Goal: Information Seeking & Learning: Learn about a topic

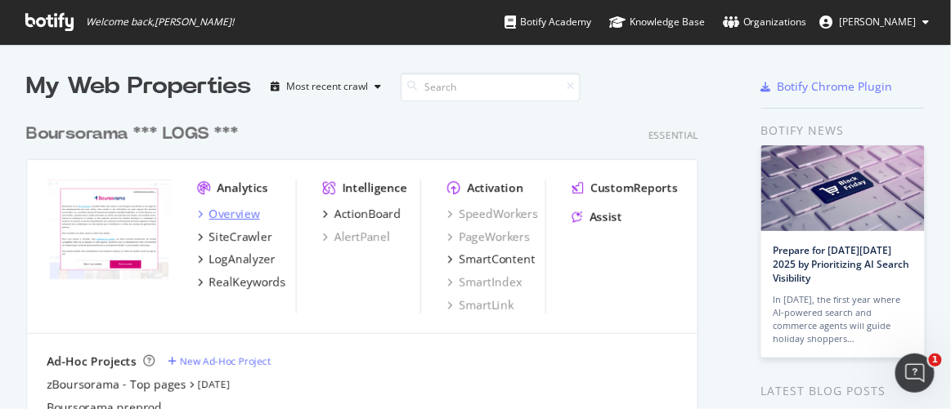
click at [226, 217] on div "Overview" at bounding box center [234, 214] width 51 height 16
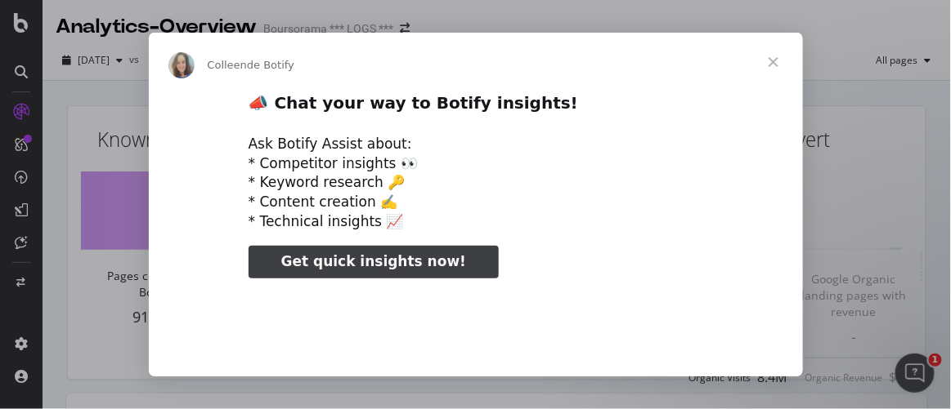
type input "52094"
click at [778, 63] on span "Fermer" at bounding box center [773, 62] width 59 height 59
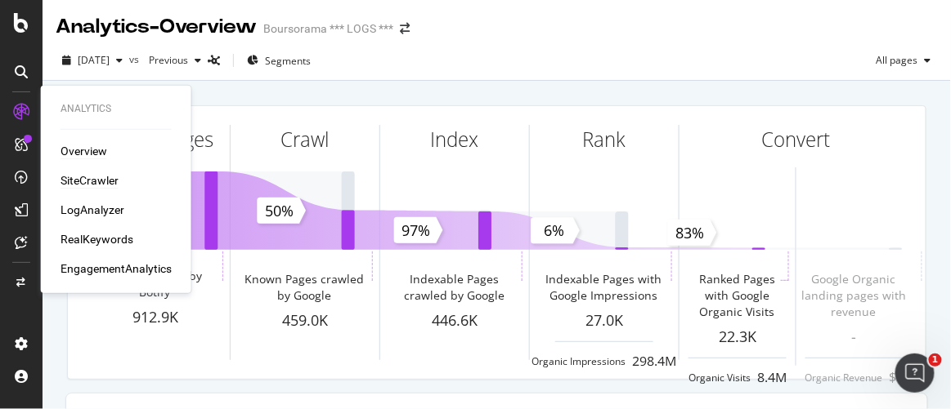
click at [76, 178] on div "SiteCrawler" at bounding box center [89, 180] width 58 height 16
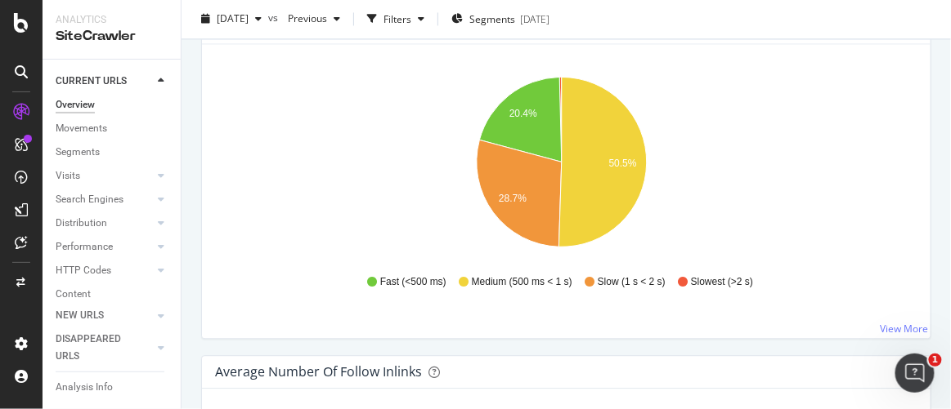
scroll to position [2229, 0]
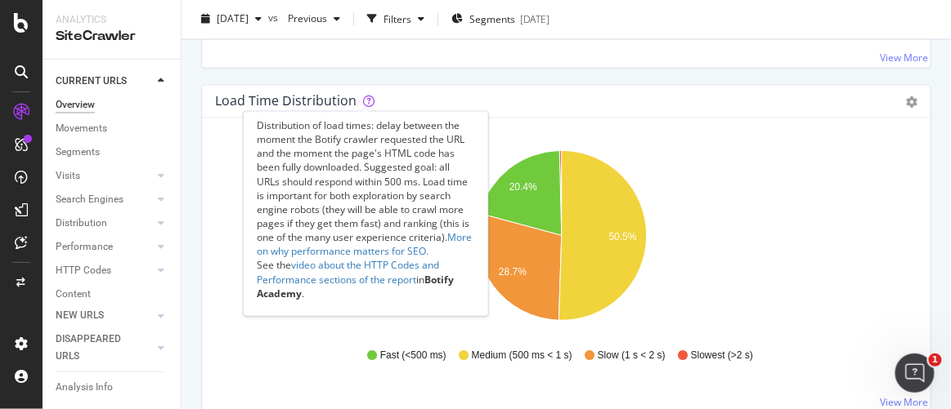
click at [367, 96] on icon at bounding box center [368, 101] width 11 height 11
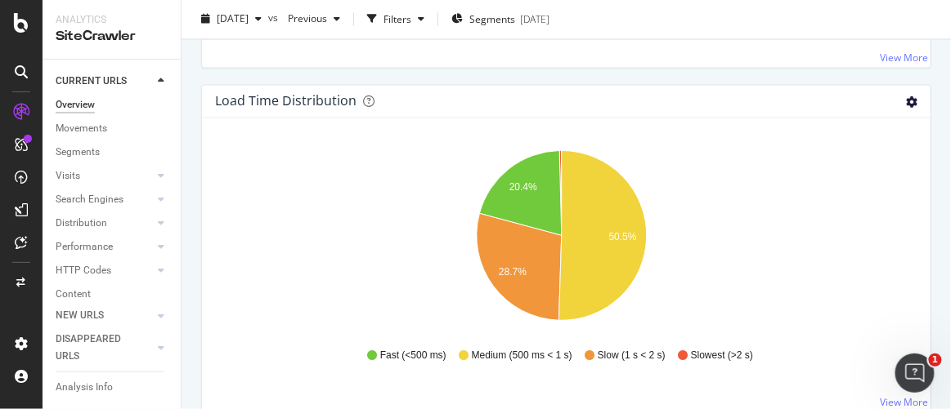
click at [906, 100] on icon "gear" at bounding box center [911, 102] width 11 height 11
click at [695, 136] on div "Hold CTRL while clicking to filter the report. 20.4% 28.7% 50.5% HTML Load Time…" at bounding box center [566, 266] width 728 height 294
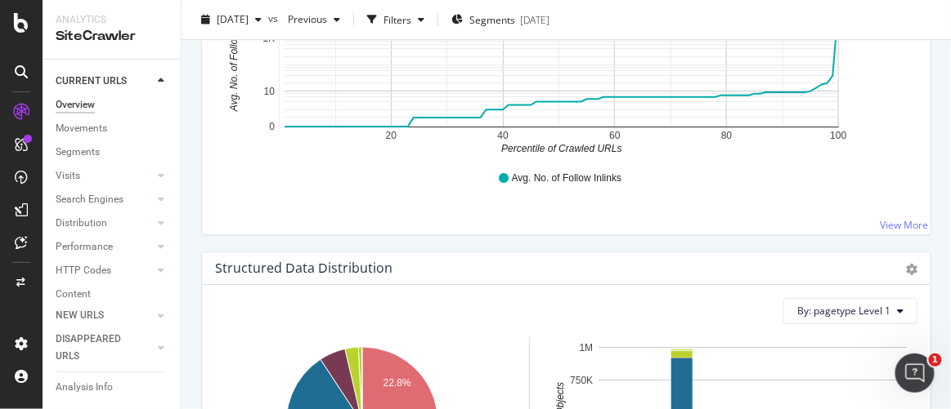
scroll to position [2600, 0]
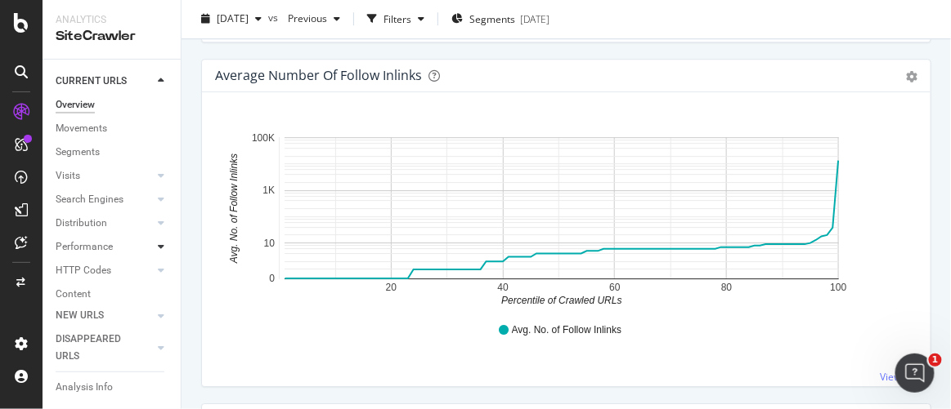
click at [158, 244] on icon at bounding box center [161, 247] width 7 height 10
click at [82, 270] on div "Top Charts" at bounding box center [87, 270] width 48 height 17
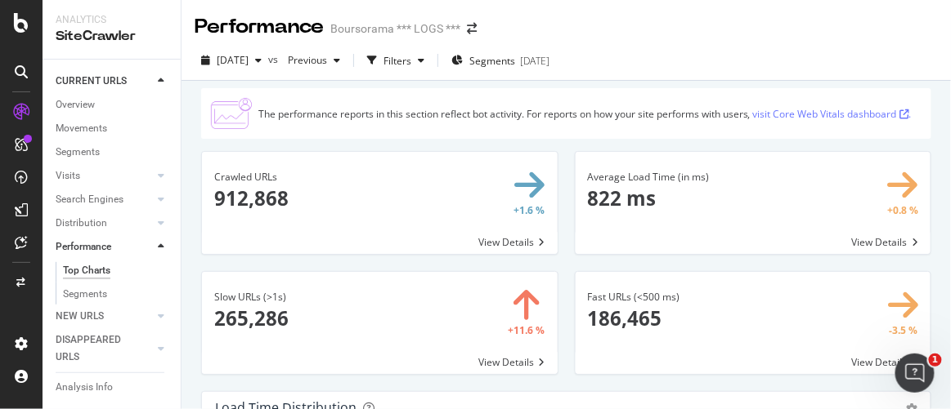
drag, startPoint x: 78, startPoint y: 293, endPoint x: 170, endPoint y: 281, distance: 92.4
click at [78, 293] on div "Segments" at bounding box center [85, 294] width 44 height 17
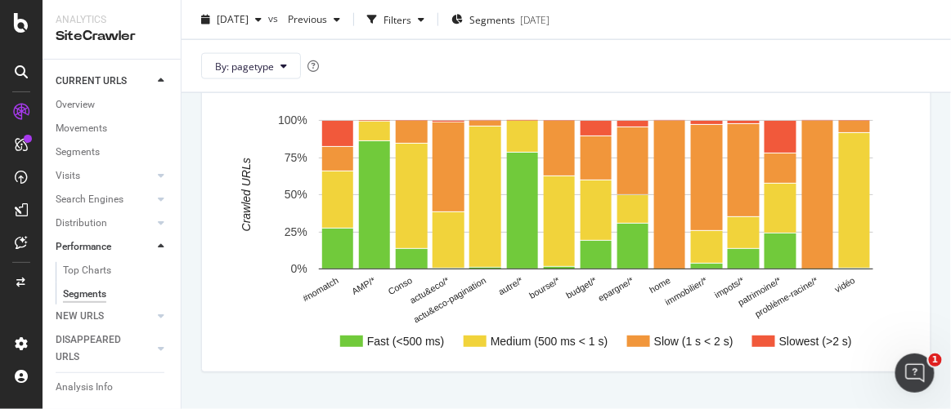
scroll to position [509, 0]
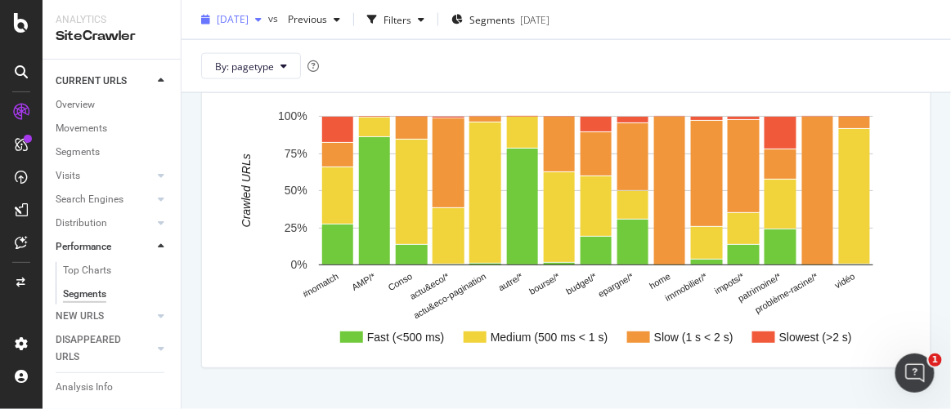
click at [248, 17] on span "[DATE]" at bounding box center [233, 19] width 32 height 14
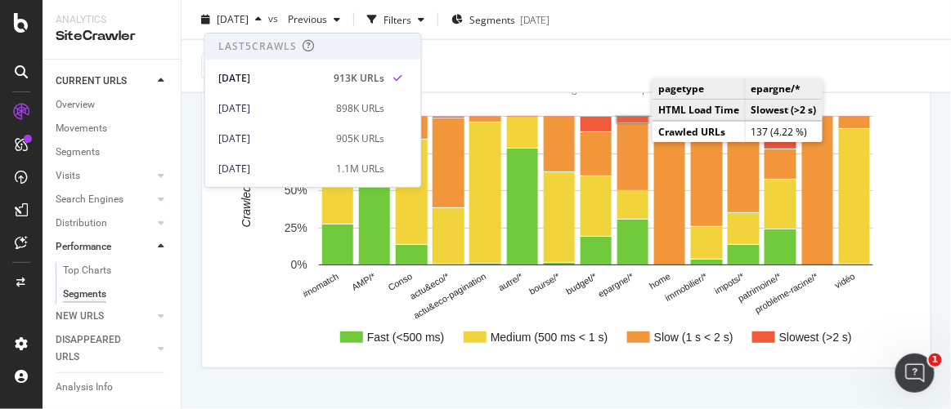
click at [633, 118] on rect "A chart." at bounding box center [632, 120] width 31 height 6
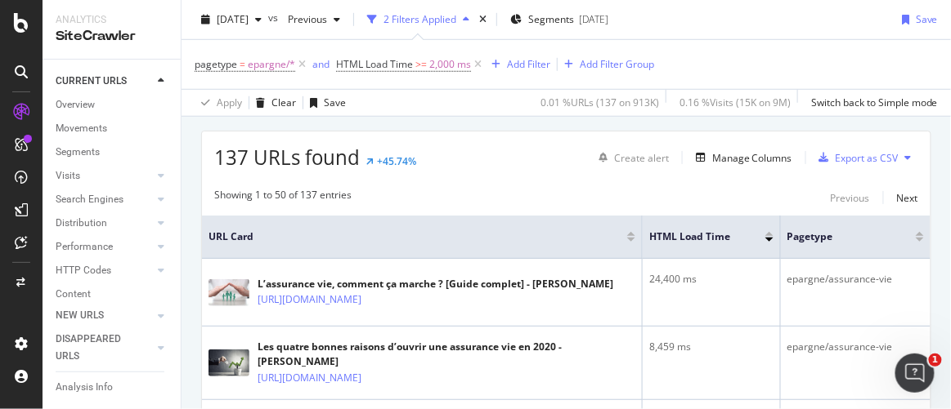
scroll to position [297, 0]
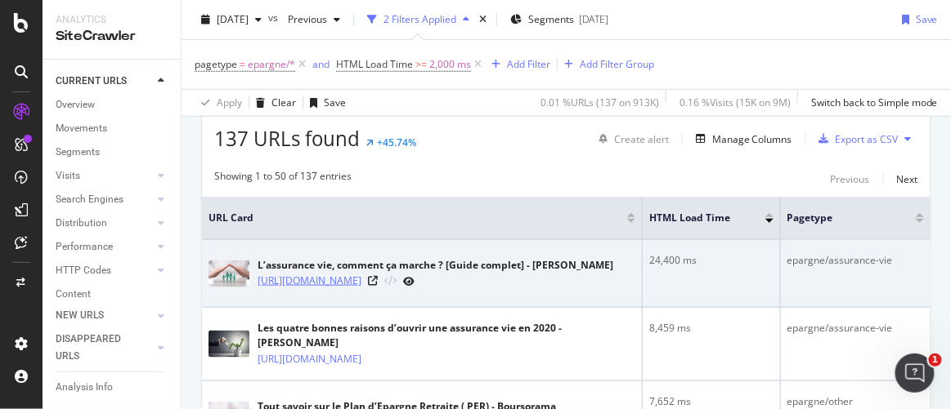
click at [361, 289] on link "[URL][DOMAIN_NAME]" at bounding box center [309, 281] width 104 height 16
click at [378, 286] on icon at bounding box center [373, 281] width 10 height 10
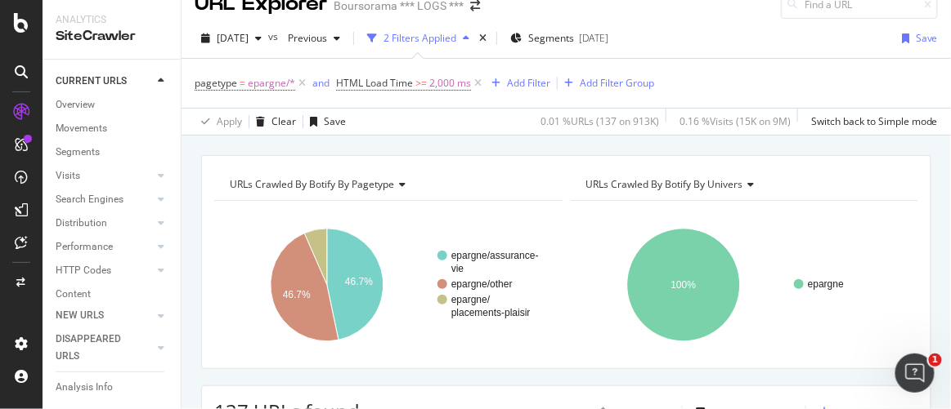
scroll to position [0, 0]
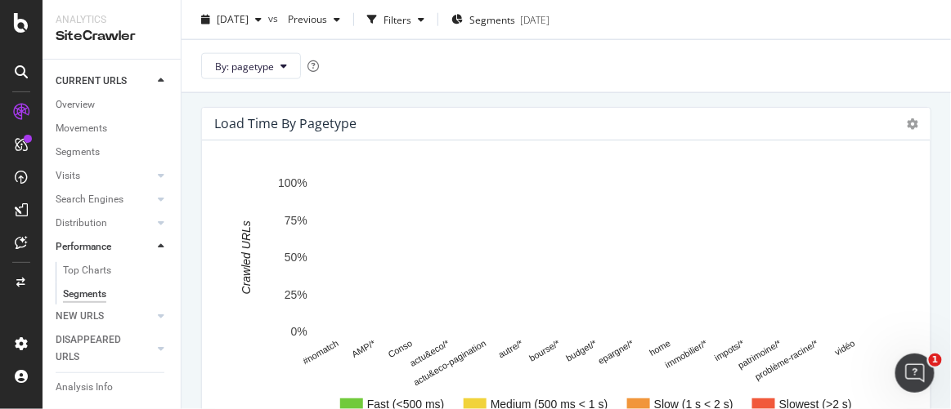
scroll to position [465, 0]
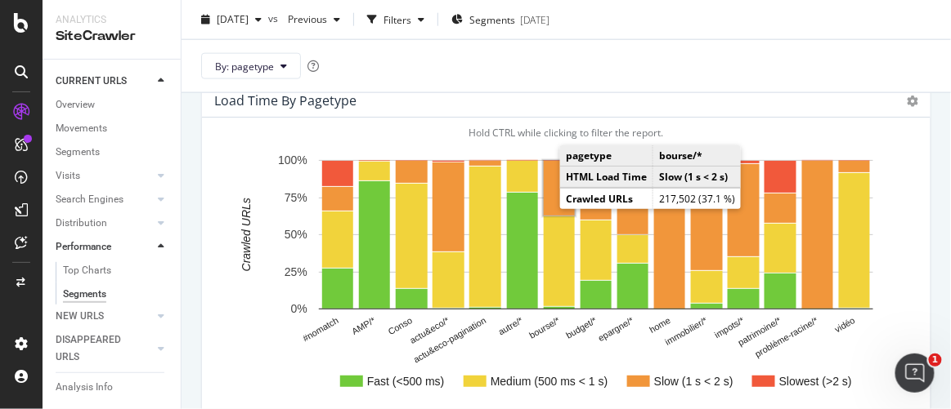
click at [550, 185] on rect "A chart." at bounding box center [559, 188] width 31 height 55
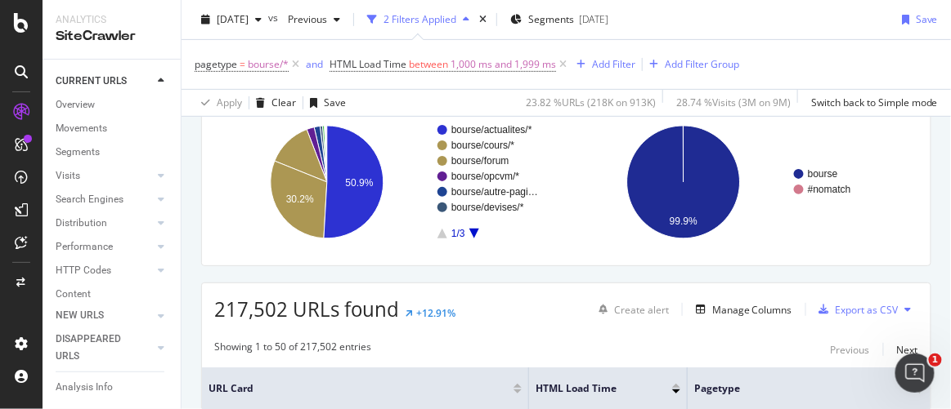
scroll to position [74, 0]
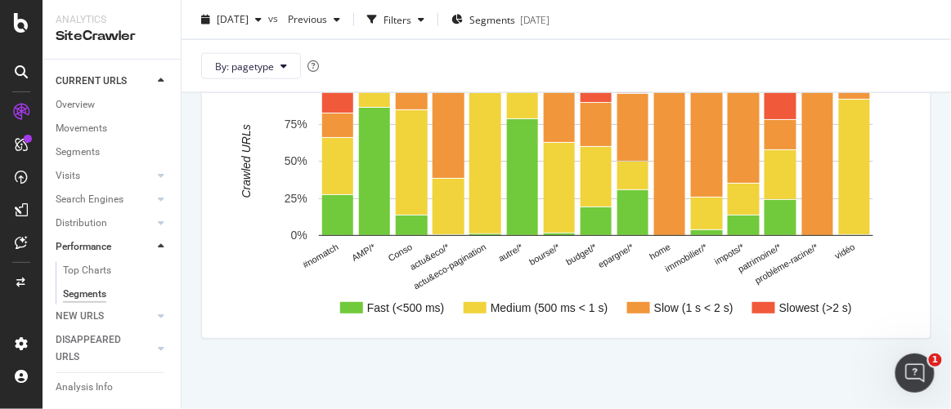
scroll to position [539, 0]
click at [785, 9] on div "[DATE] vs Previous Filters Segments [DATE]" at bounding box center [565, 23] width 769 height 33
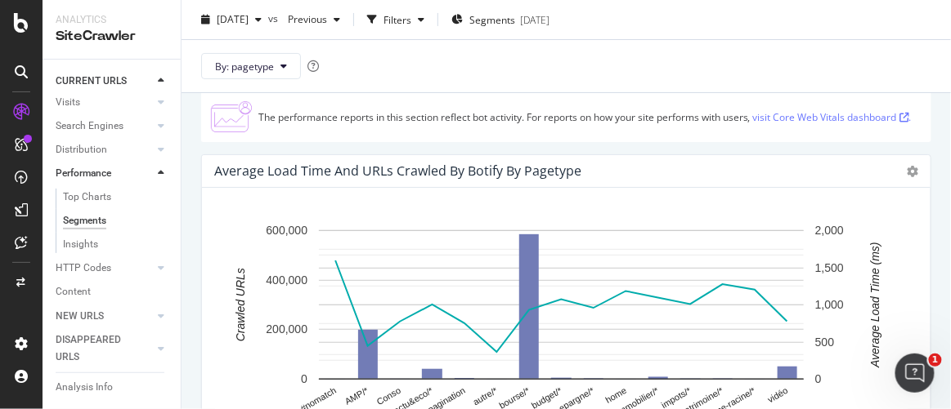
scroll to position [0, 0]
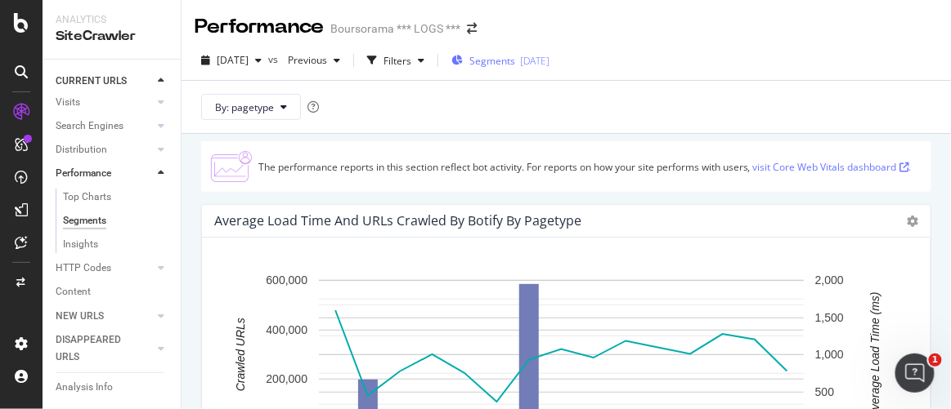
click at [515, 63] on span "Segments" at bounding box center [492, 61] width 46 height 14
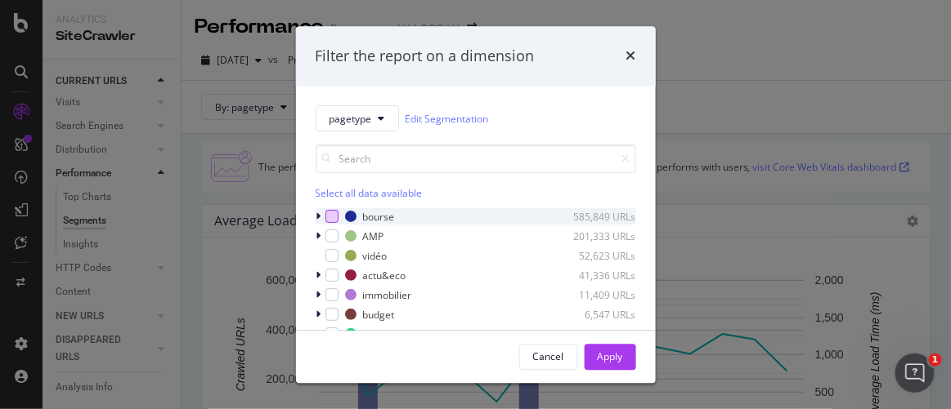
click at [337, 213] on div "modal" at bounding box center [331, 217] width 13 height 13
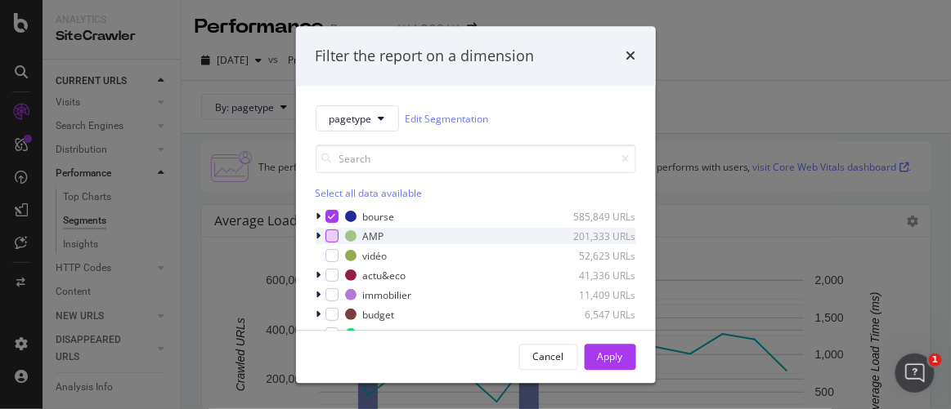
click at [330, 233] on div "modal" at bounding box center [331, 236] width 13 height 13
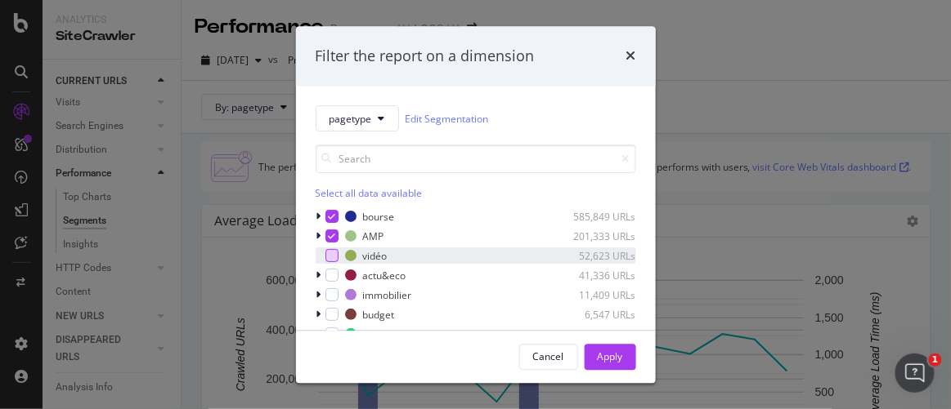
click at [332, 250] on div "modal" at bounding box center [331, 256] width 13 height 13
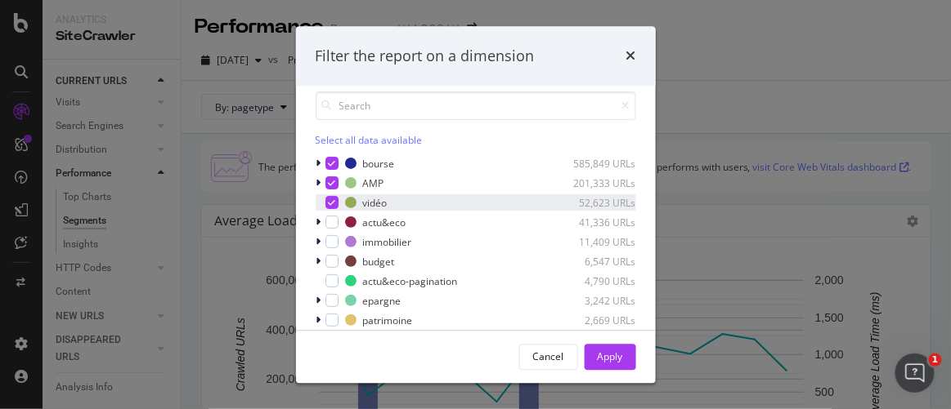
scroll to position [74, 0]
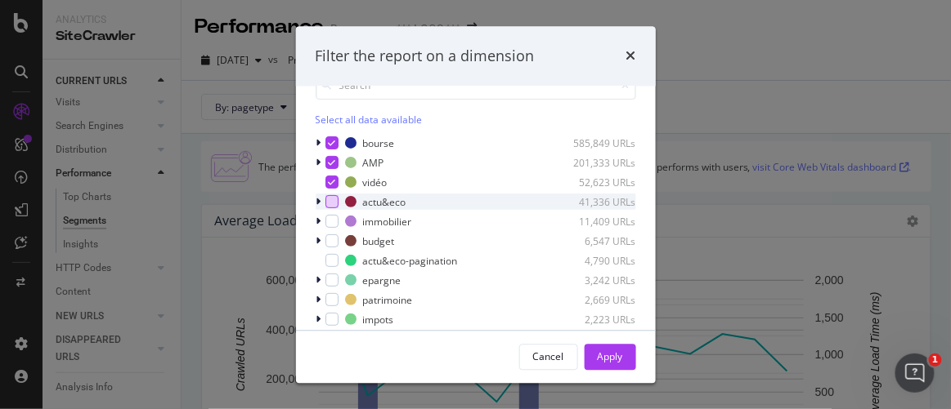
click at [333, 203] on div "modal" at bounding box center [331, 202] width 13 height 13
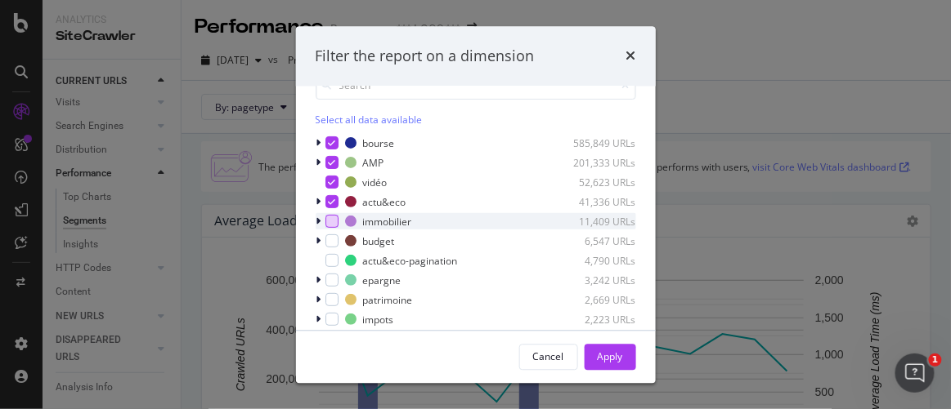
click at [332, 221] on div "modal" at bounding box center [331, 222] width 13 height 13
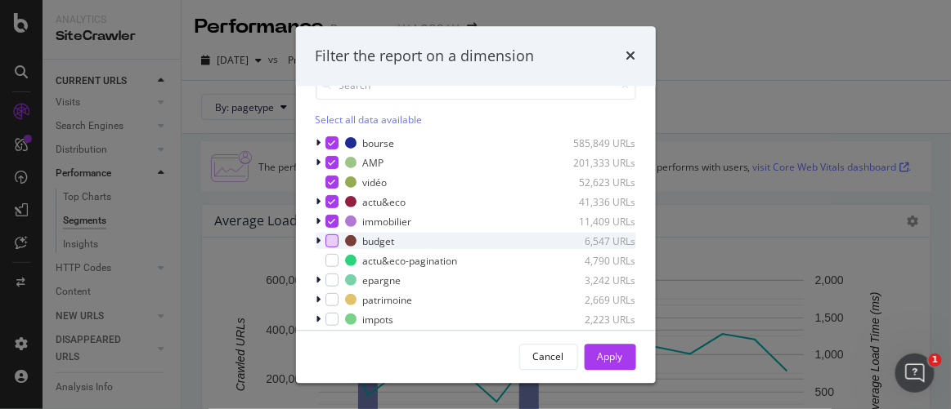
click at [331, 238] on div "modal" at bounding box center [331, 241] width 13 height 13
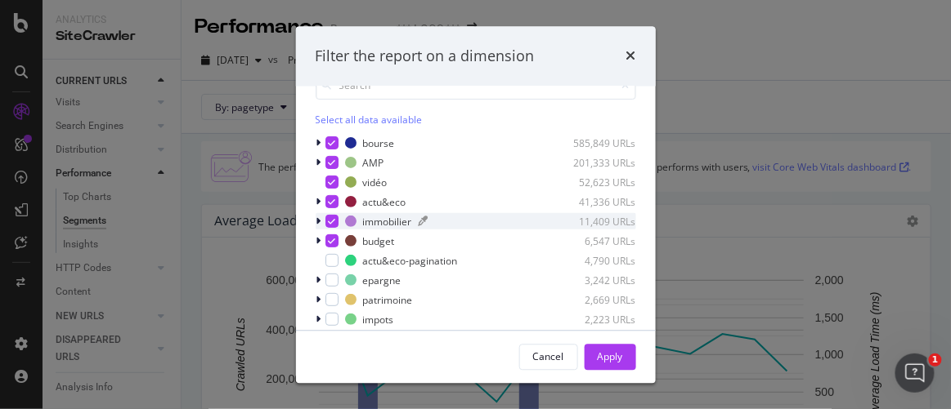
scroll to position [148, 0]
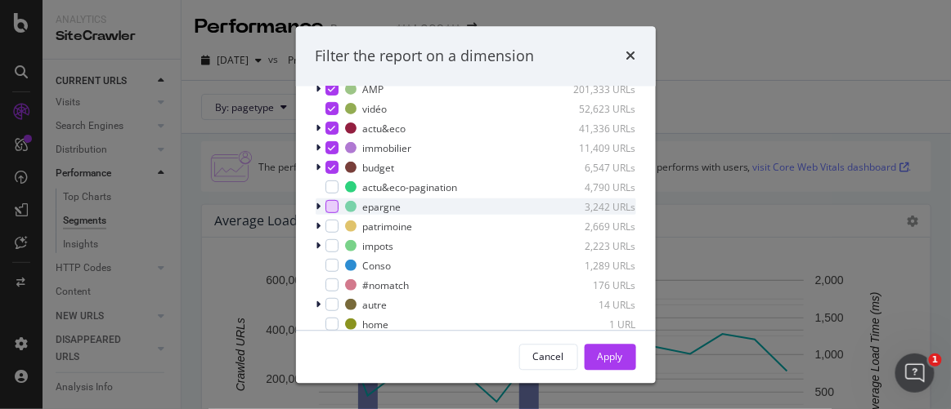
click at [326, 204] on div "modal" at bounding box center [331, 206] width 13 height 13
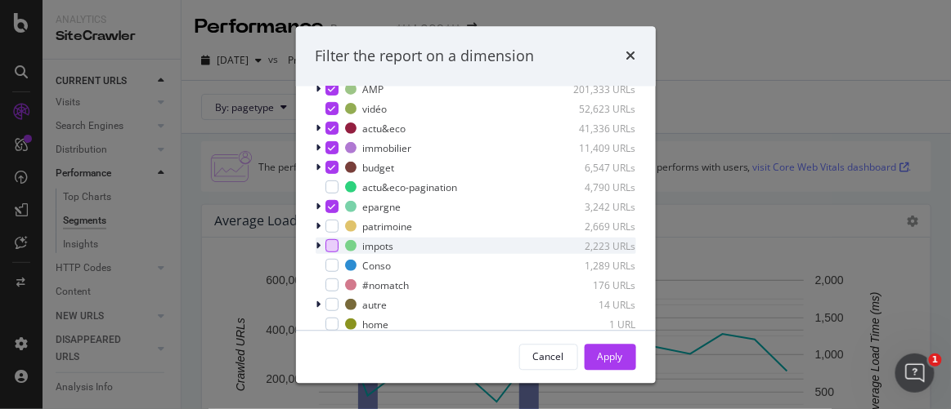
click at [333, 242] on div "modal" at bounding box center [331, 245] width 13 height 13
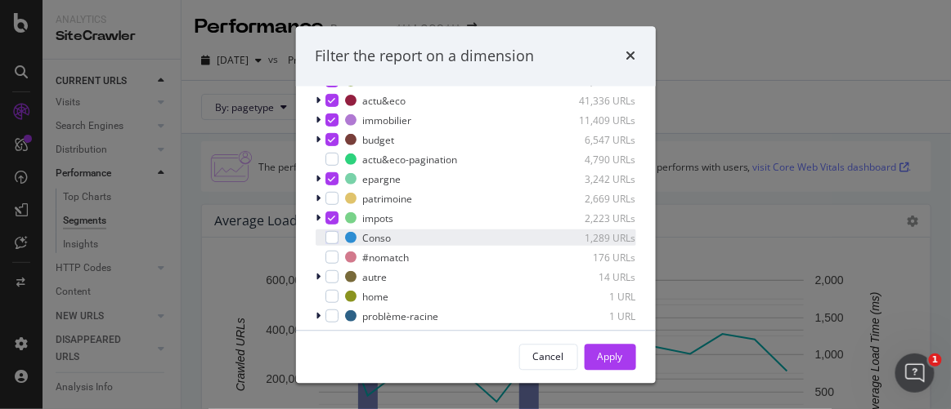
scroll to position [188, 0]
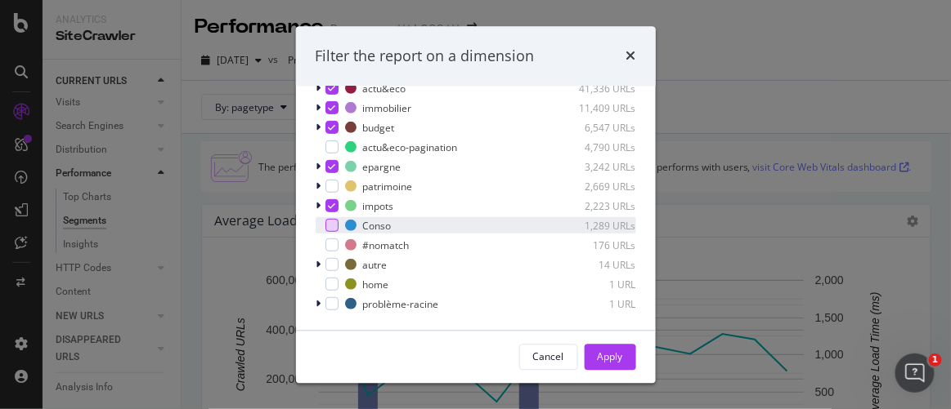
click at [333, 224] on div "modal" at bounding box center [331, 225] width 13 height 13
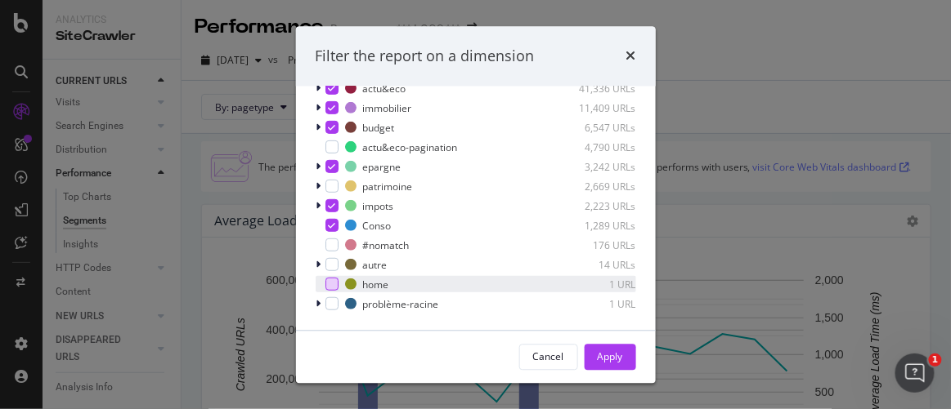
click at [334, 280] on div "modal" at bounding box center [331, 284] width 13 height 13
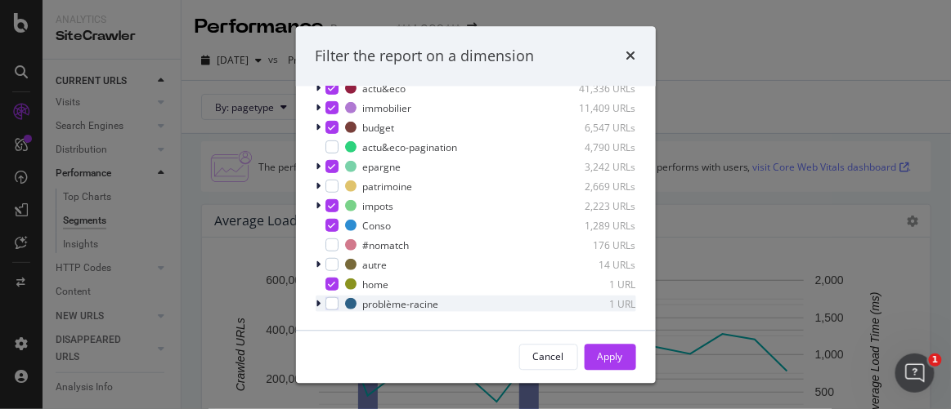
click at [319, 302] on icon "modal" at bounding box center [318, 304] width 5 height 10
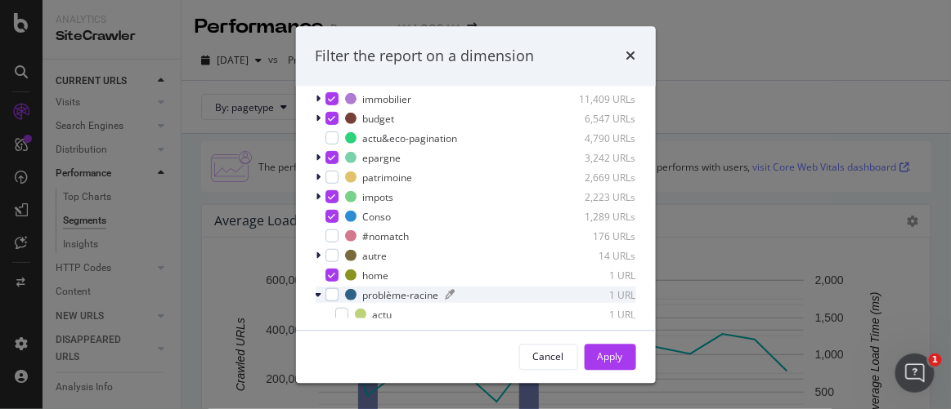
scroll to position [12, 0]
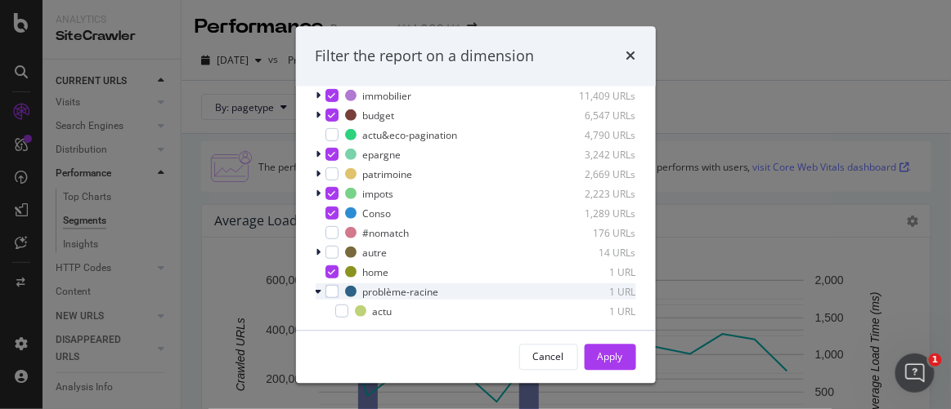
click at [323, 289] on div "modal" at bounding box center [320, 292] width 10 height 16
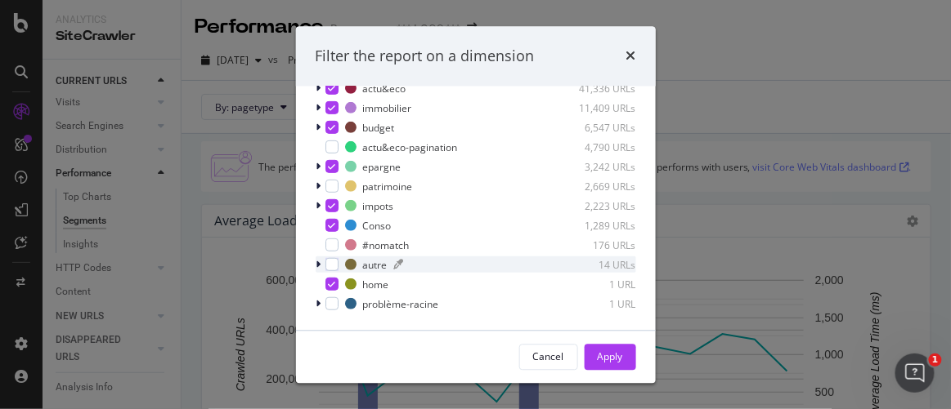
scroll to position [114, 0]
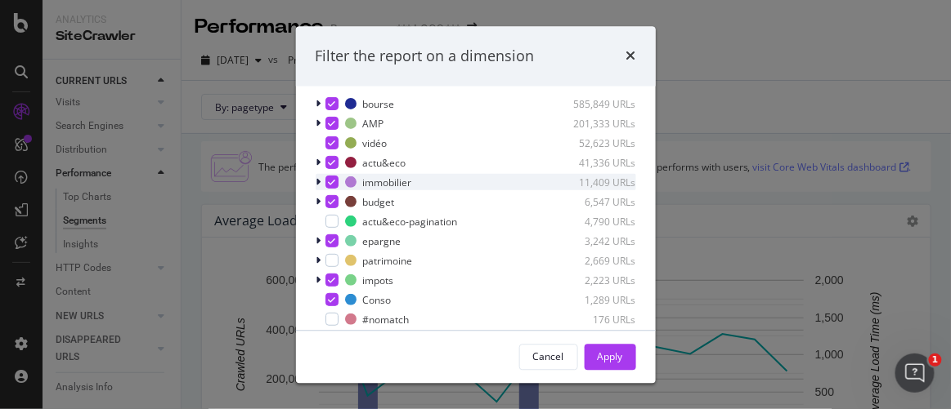
click at [317, 180] on icon "modal" at bounding box center [318, 182] width 5 height 10
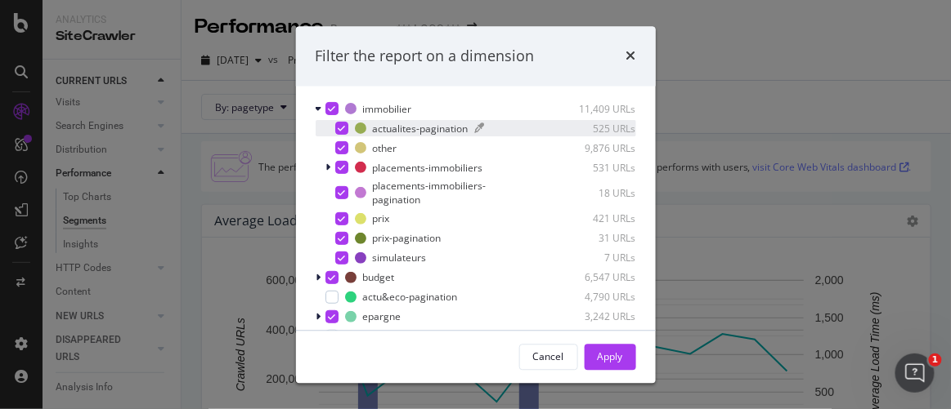
scroll to position [0, 0]
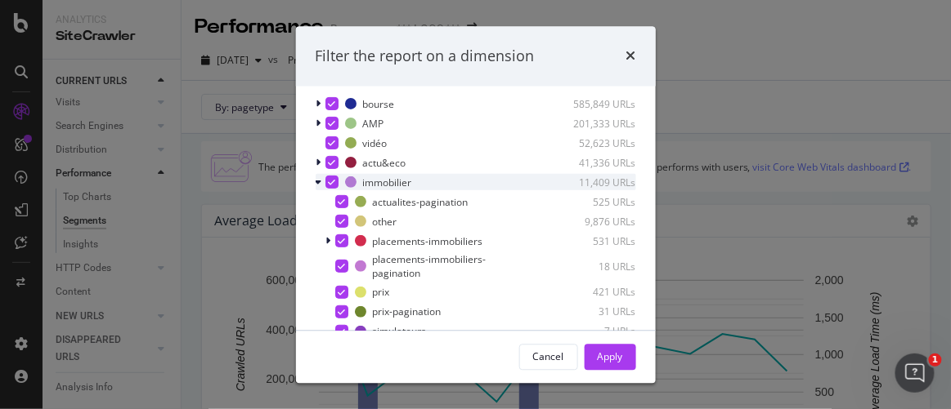
click at [319, 181] on icon "modal" at bounding box center [318, 182] width 7 height 10
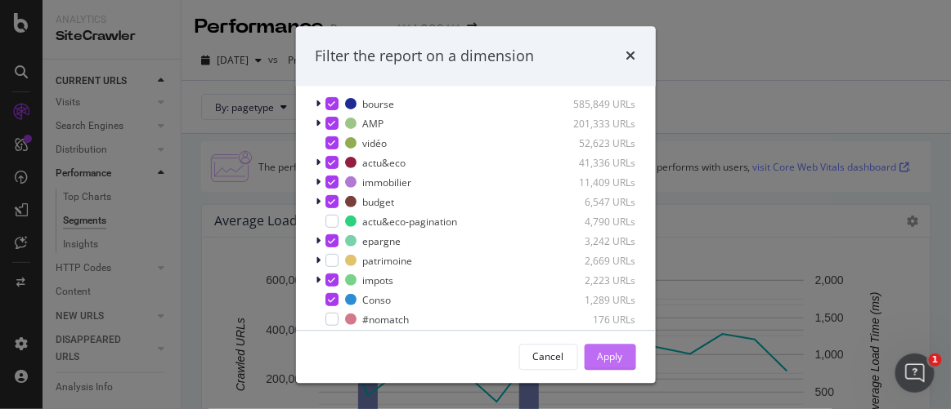
click at [597, 351] on div "Apply" at bounding box center [609, 357] width 25 height 14
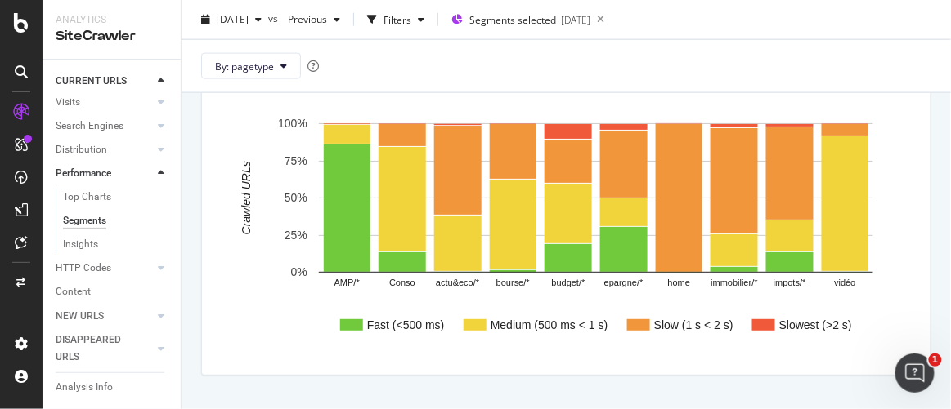
scroll to position [503, 0]
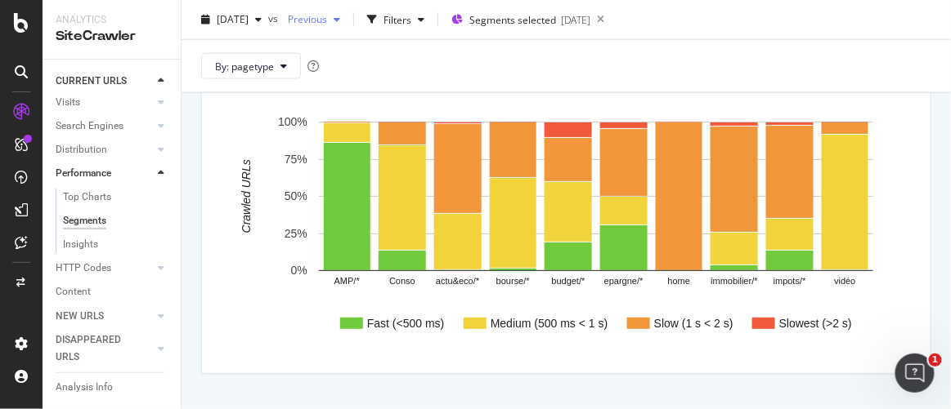
click at [327, 23] on span "Previous" at bounding box center [304, 19] width 46 height 14
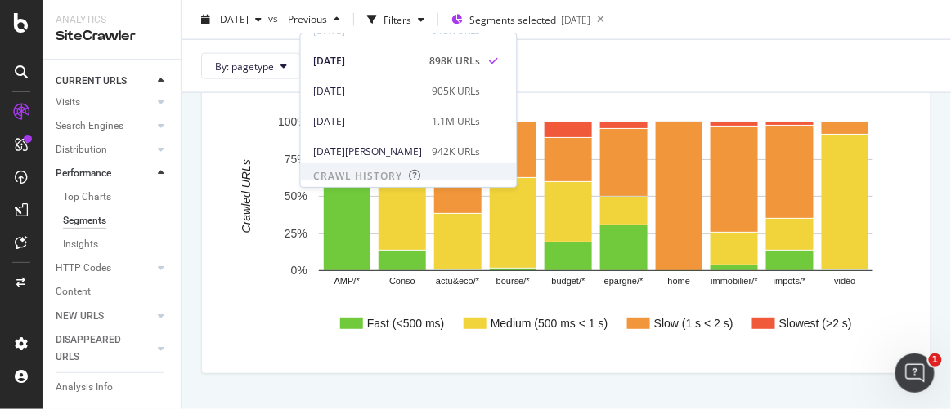
scroll to position [48, 0]
click at [348, 118] on div "[DATE]" at bounding box center [368, 121] width 109 height 15
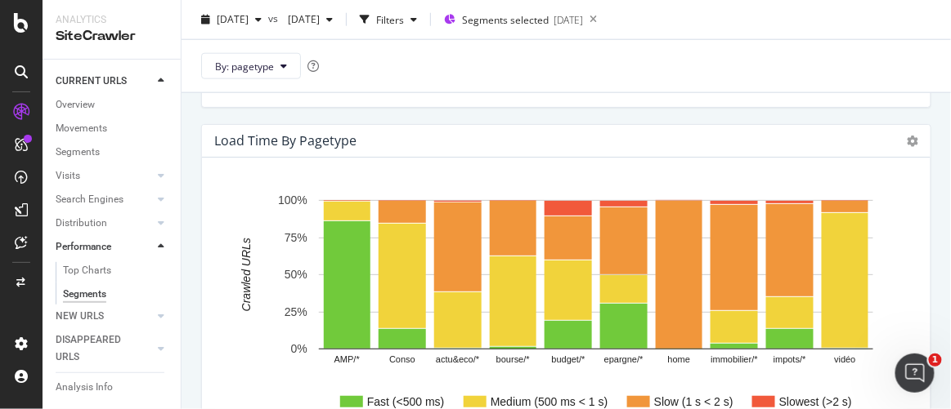
scroll to position [391, 0]
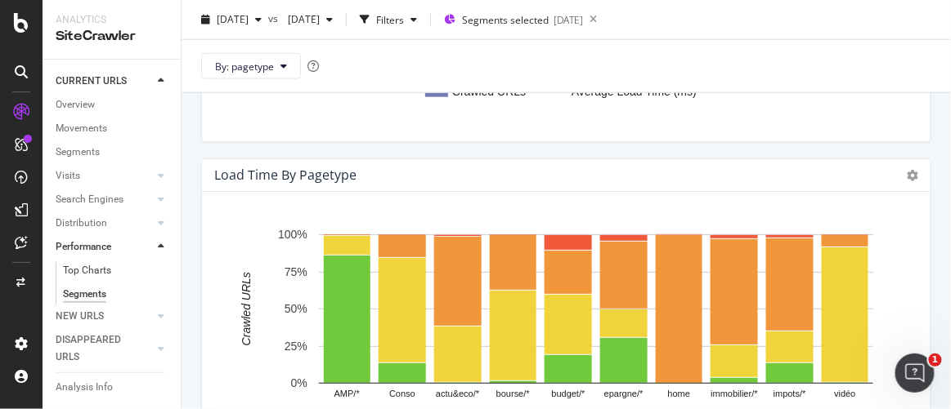
click at [99, 276] on div "Top Charts" at bounding box center [87, 270] width 48 height 17
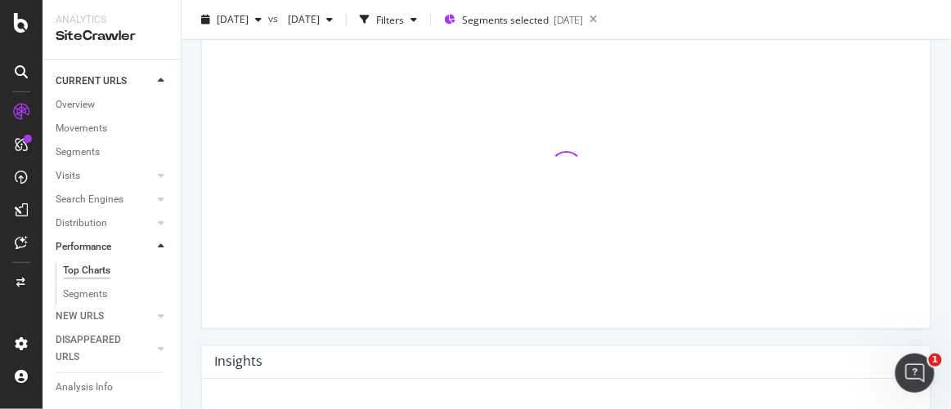
scroll to position [338, 0]
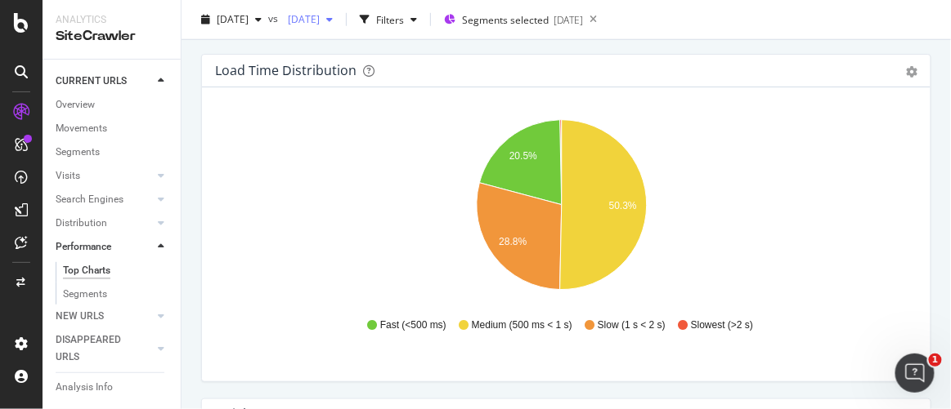
click at [320, 19] on span "[DATE]" at bounding box center [300, 19] width 38 height 14
click at [248, 22] on span "[DATE]" at bounding box center [233, 19] width 32 height 14
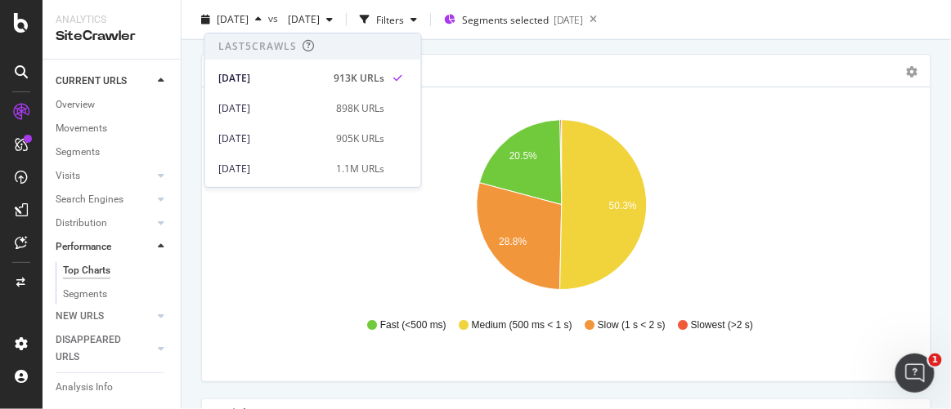
click at [239, 231] on icon "20.5% 28.8% 50.3%" at bounding box center [561, 209] width 692 height 190
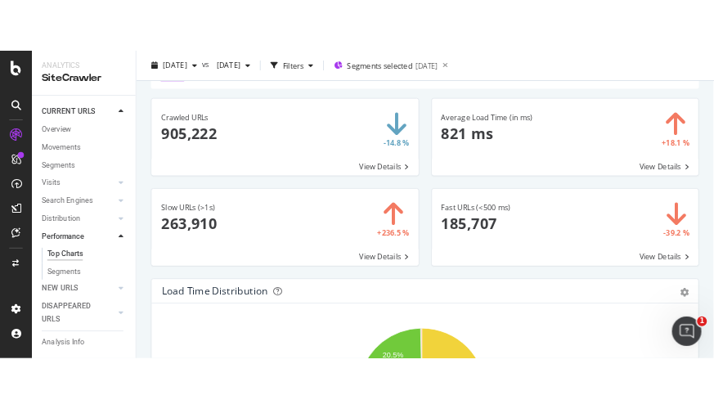
scroll to position [51, 0]
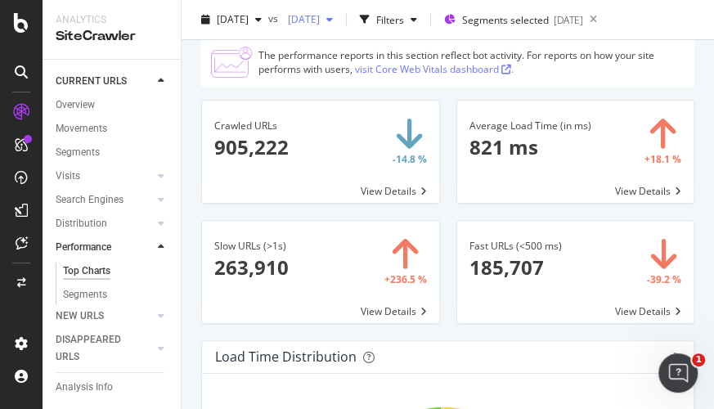
click at [320, 21] on span "[DATE]" at bounding box center [300, 19] width 38 height 14
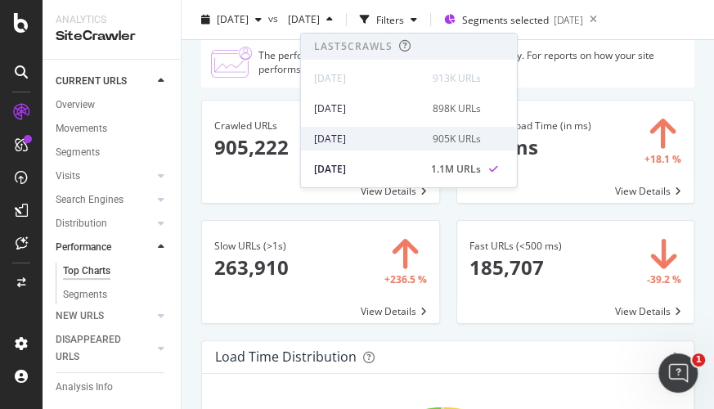
click at [352, 139] on div "[DATE]" at bounding box center [368, 139] width 109 height 15
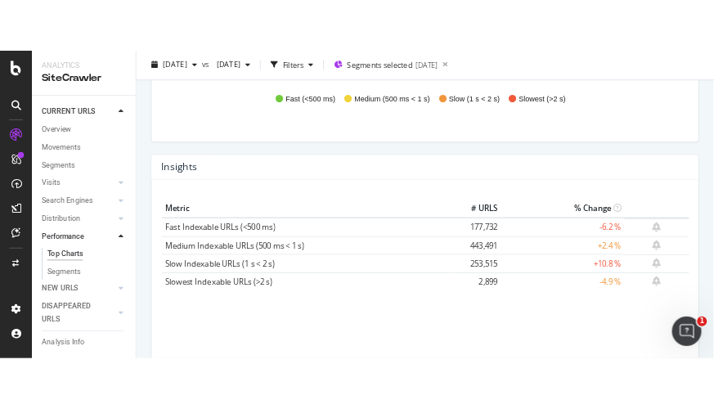
scroll to position [594, 0]
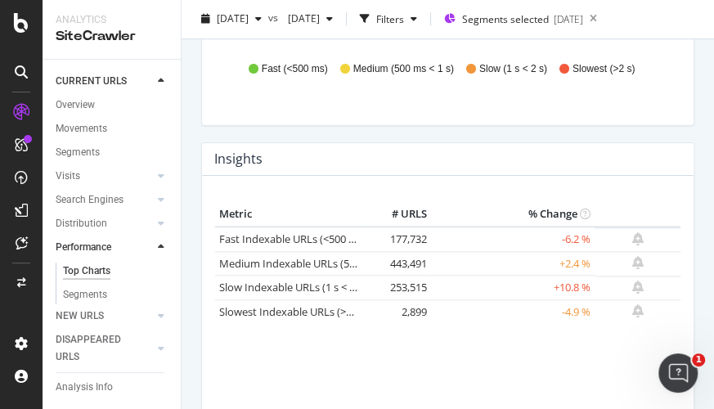
click at [365, 369] on div "Metric # URLS % Change Fast Indexable URLs (<500 ms) 177,732 -6.2 % Medium Inde…" at bounding box center [447, 322] width 465 height 241
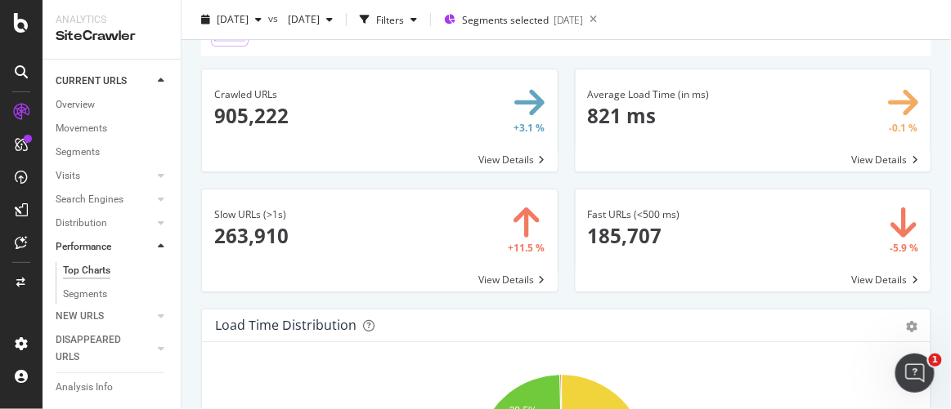
scroll to position [0, 0]
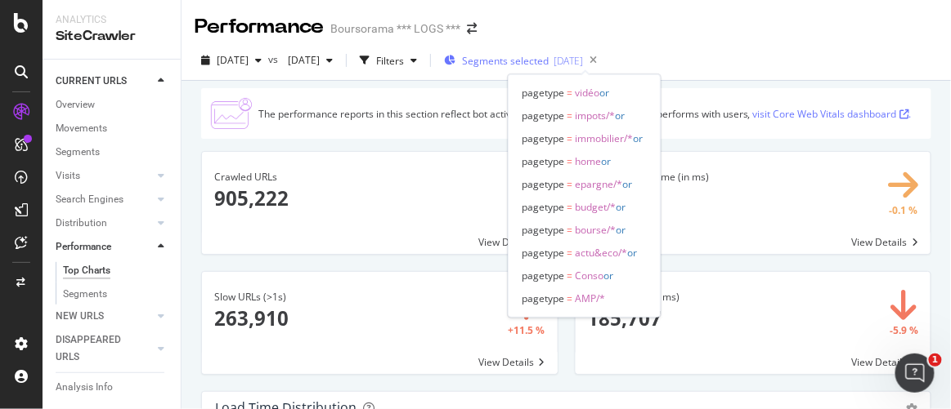
click at [583, 59] on div "[DATE]" at bounding box center [567, 61] width 29 height 14
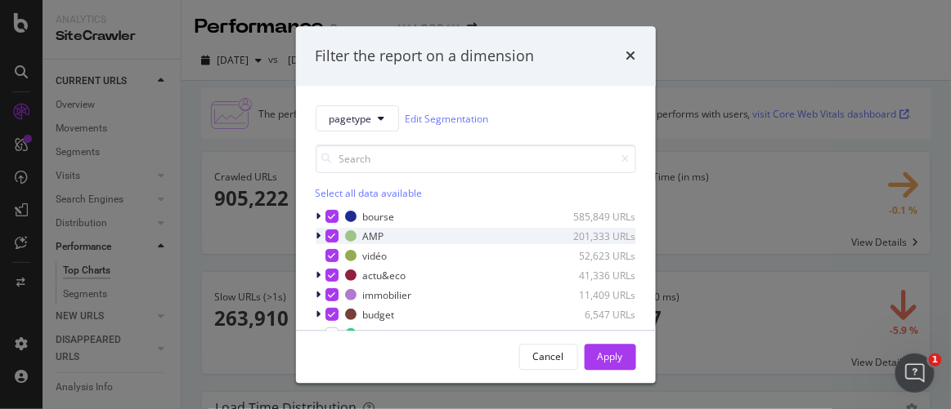
click at [328, 236] on icon "modal" at bounding box center [331, 237] width 7 height 8
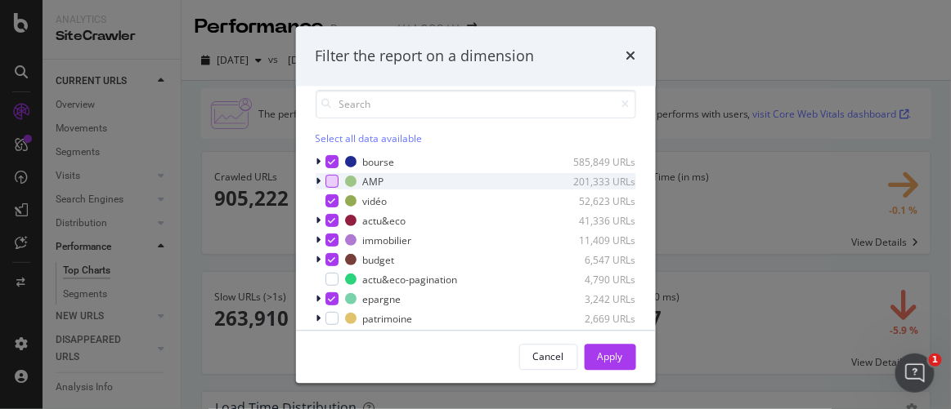
scroll to position [74, 0]
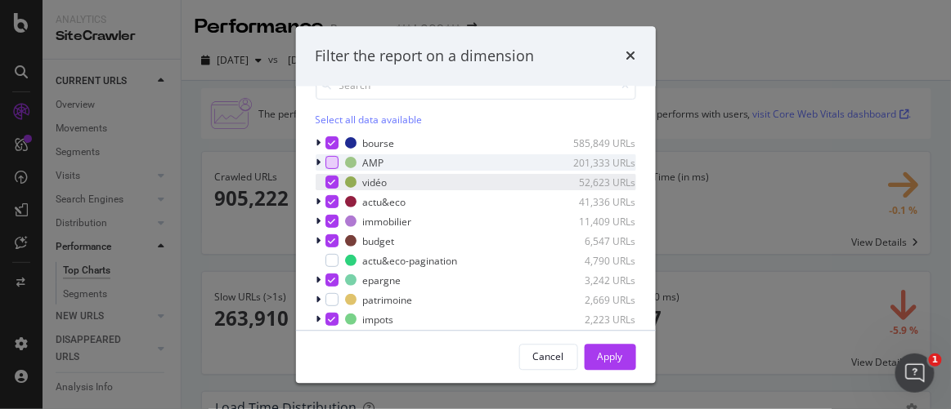
click at [333, 181] on icon "modal" at bounding box center [331, 183] width 7 height 8
click at [332, 200] on icon "modal" at bounding box center [331, 203] width 7 height 8
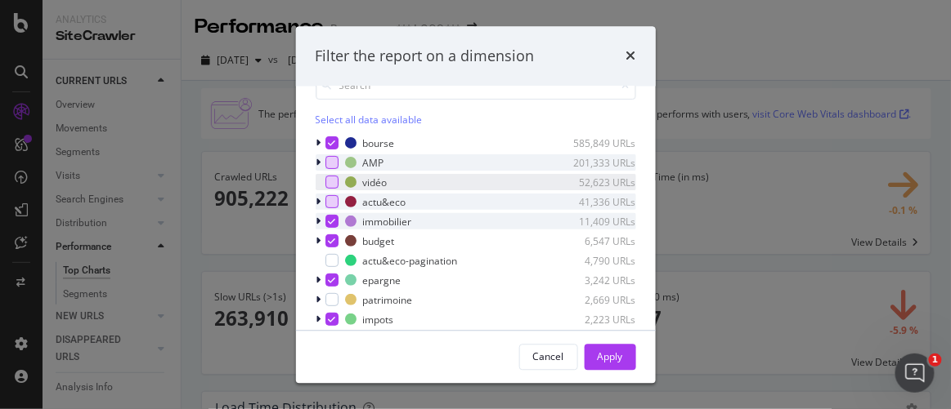
click at [332, 219] on icon "modal" at bounding box center [331, 222] width 7 height 8
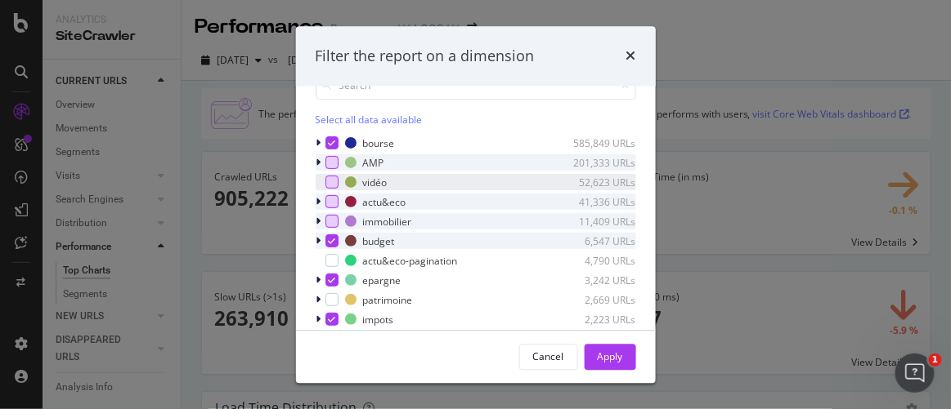
click at [332, 235] on div "modal" at bounding box center [331, 241] width 13 height 13
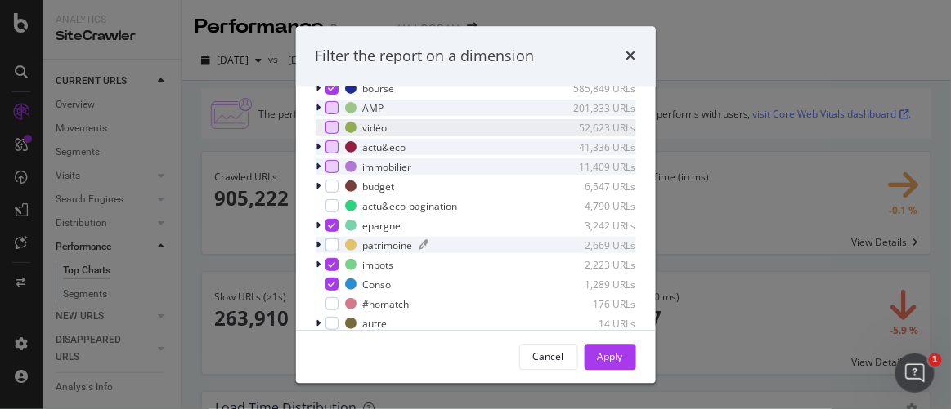
scroll to position [148, 0]
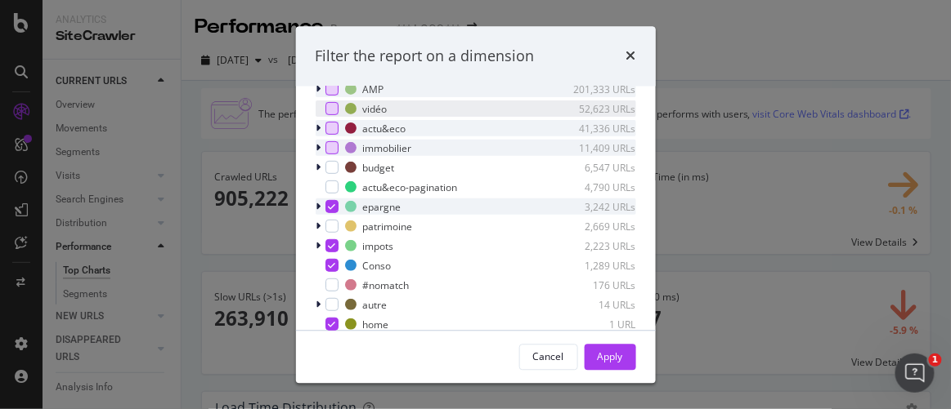
click at [338, 204] on div "epargne 3,242 URLs" at bounding box center [475, 207] width 320 height 16
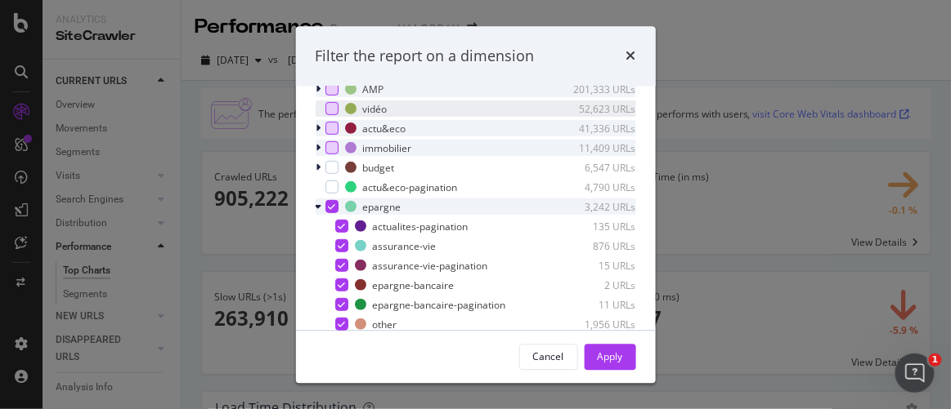
click at [330, 204] on icon "modal" at bounding box center [331, 207] width 7 height 8
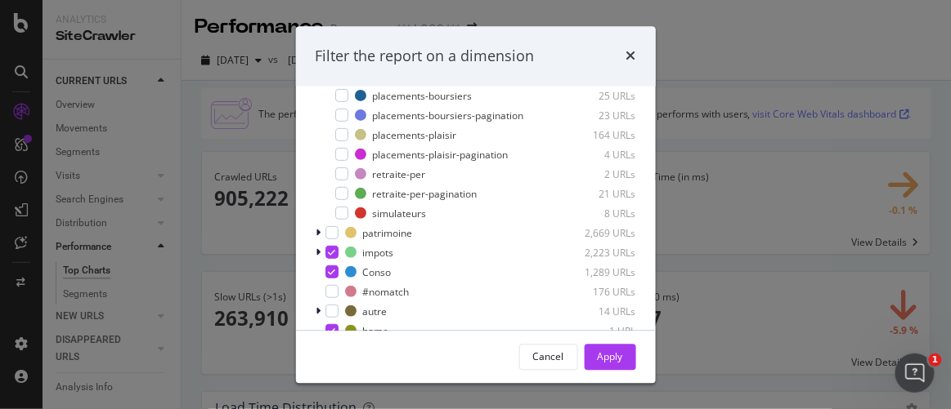
scroll to position [260, 0]
click at [331, 248] on icon "modal" at bounding box center [331, 252] width 7 height 8
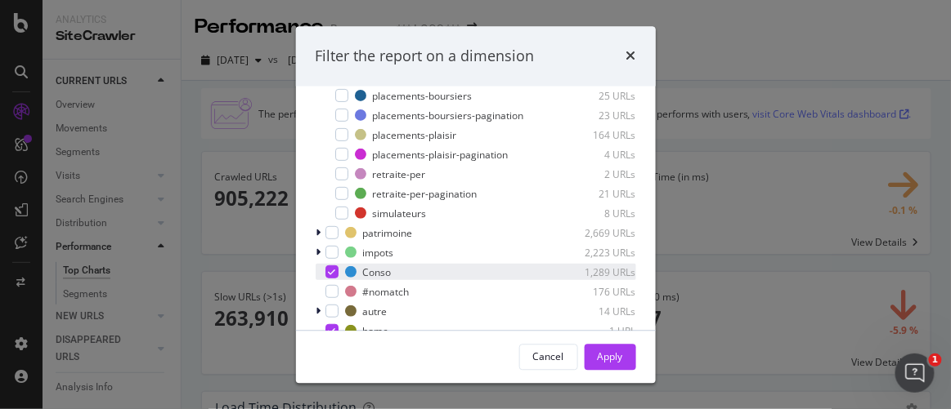
click at [331, 268] on icon "modal" at bounding box center [331, 272] width 7 height 8
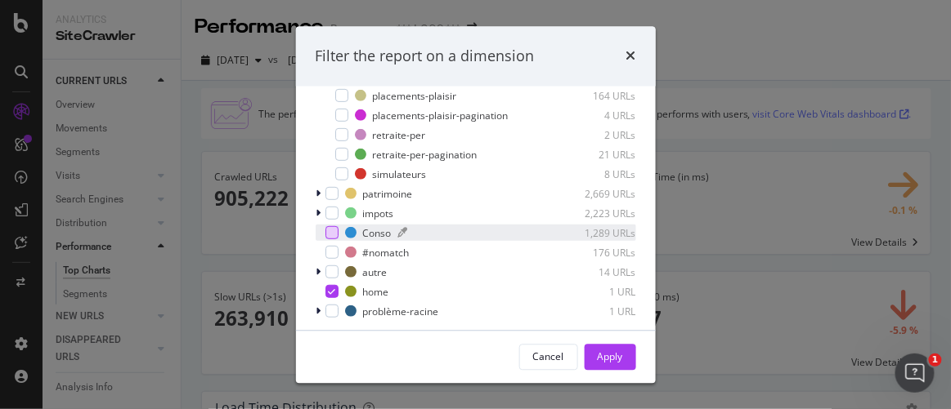
scroll to position [195, 0]
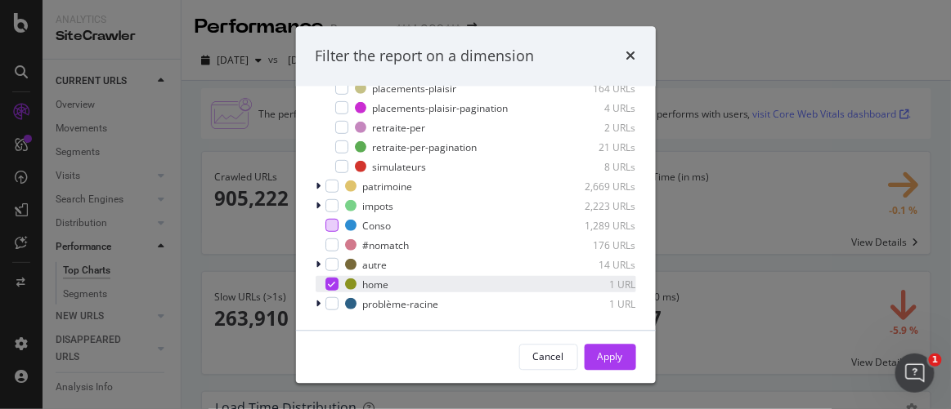
click at [329, 281] on icon "modal" at bounding box center [331, 284] width 7 height 8
click at [613, 355] on div "Apply" at bounding box center [609, 357] width 25 height 14
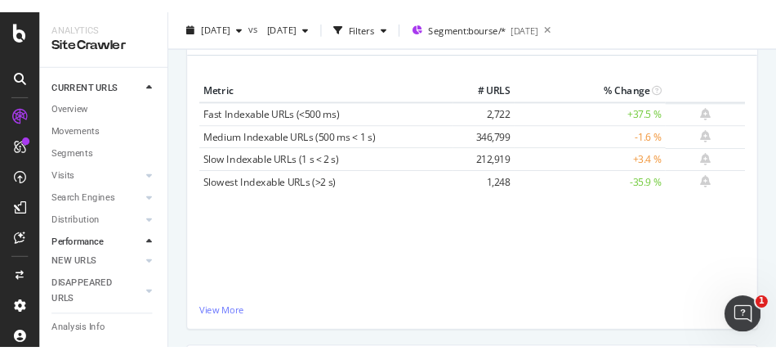
scroll to position [723, 0]
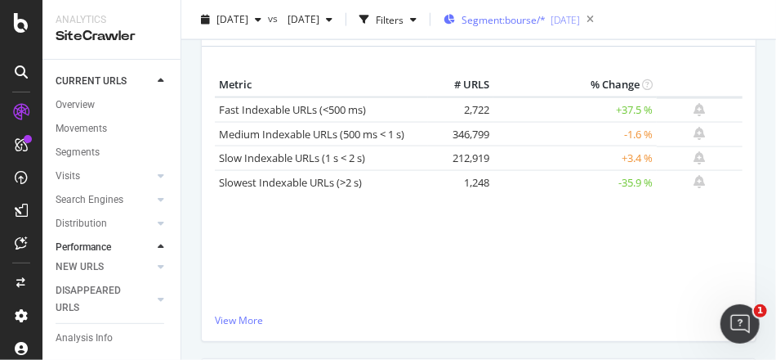
click at [546, 25] on span "Segment: bourse/*" at bounding box center [504, 20] width 84 height 14
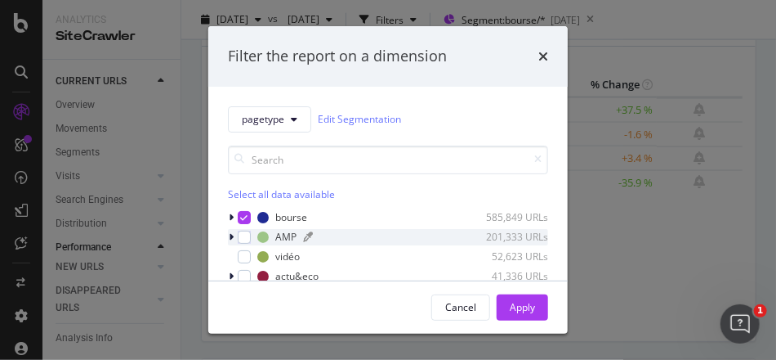
scroll to position [65, 0]
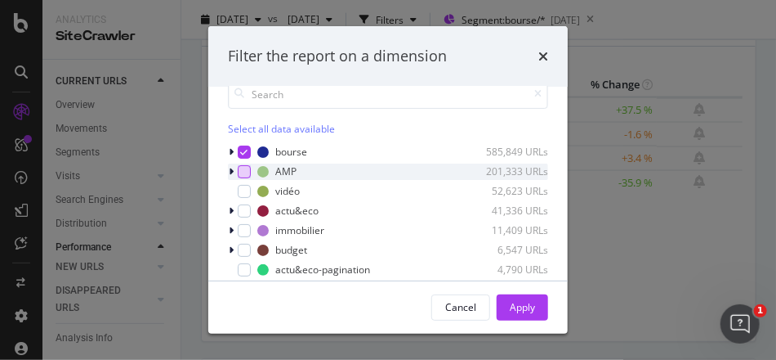
click at [241, 169] on div "modal" at bounding box center [244, 171] width 13 height 13
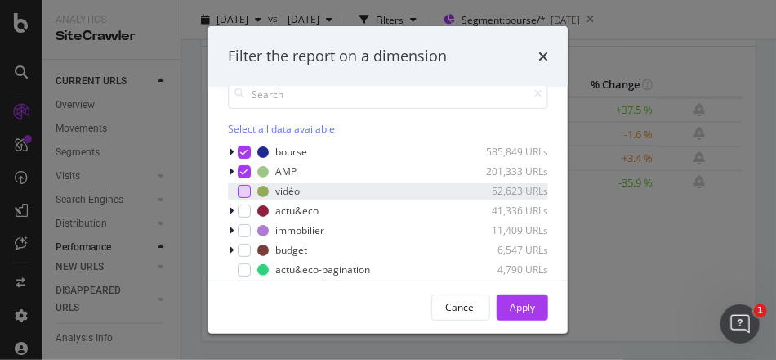
click at [243, 190] on div "modal" at bounding box center [244, 191] width 13 height 13
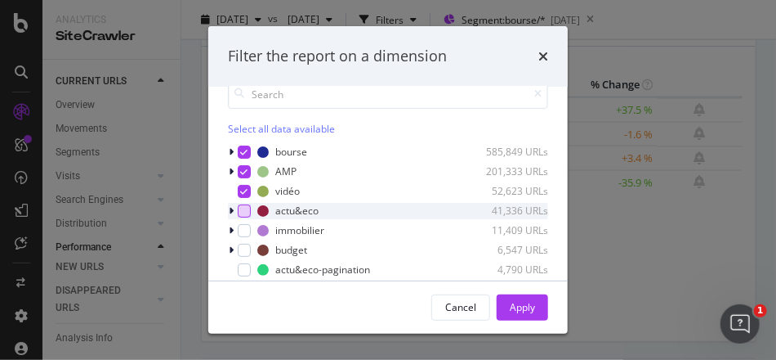
click at [246, 210] on div "modal" at bounding box center [244, 210] width 13 height 13
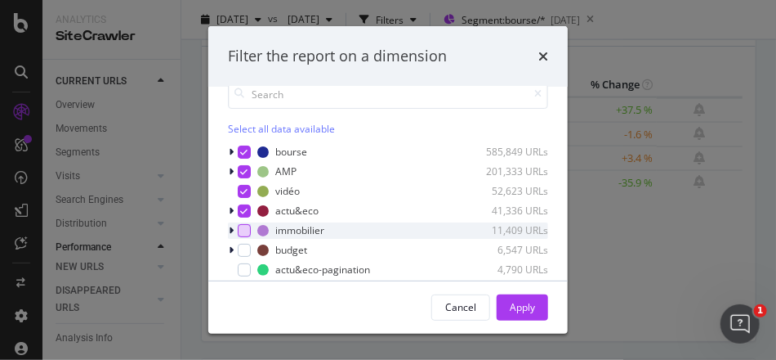
click at [243, 226] on div "modal" at bounding box center [244, 230] width 13 height 13
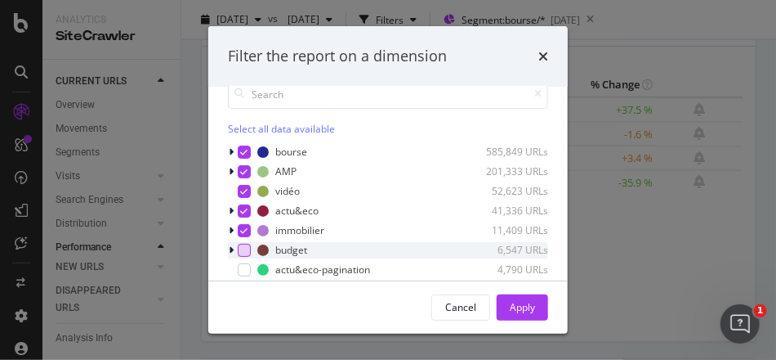
click at [241, 248] on div "modal" at bounding box center [244, 250] width 13 height 13
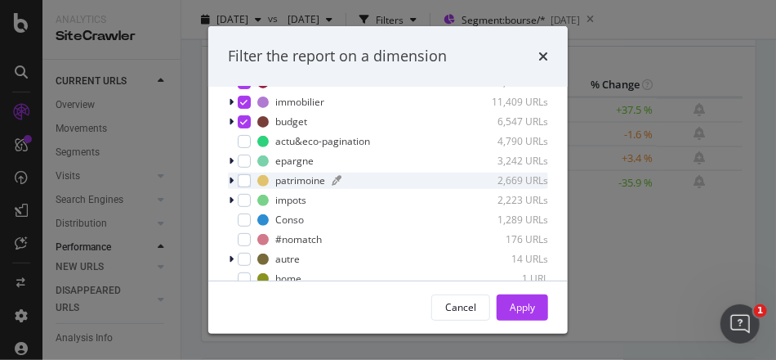
scroll to position [196, 0]
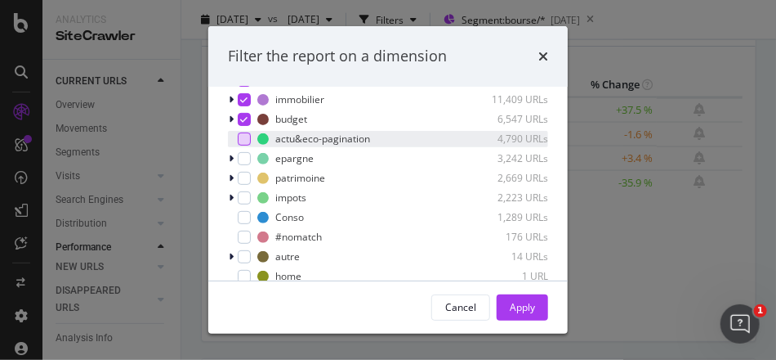
click at [244, 138] on div "modal" at bounding box center [244, 138] width 13 height 13
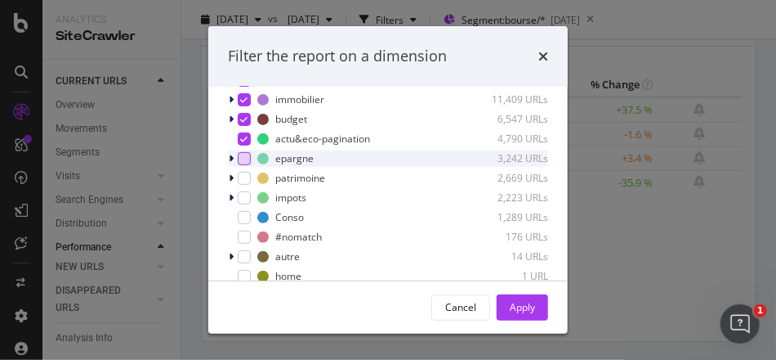
click at [244, 158] on div "modal" at bounding box center [244, 158] width 13 height 13
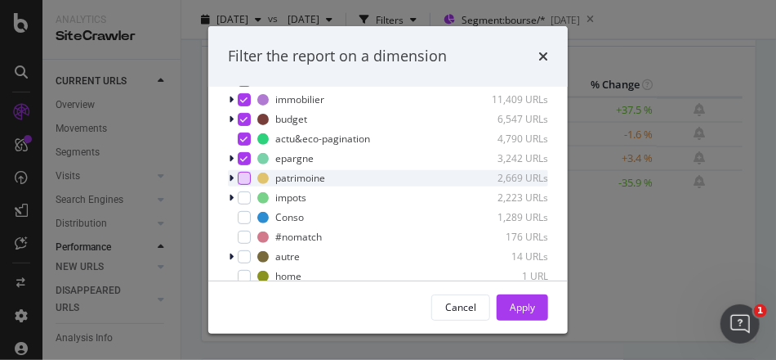
click at [243, 177] on div "modal" at bounding box center [244, 178] width 13 height 13
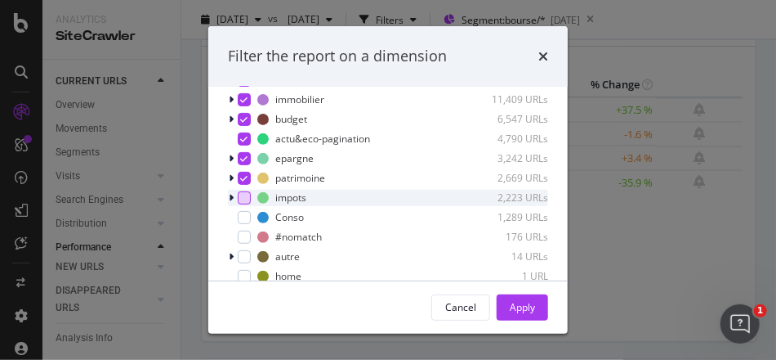
click at [244, 195] on div "modal" at bounding box center [244, 197] width 13 height 13
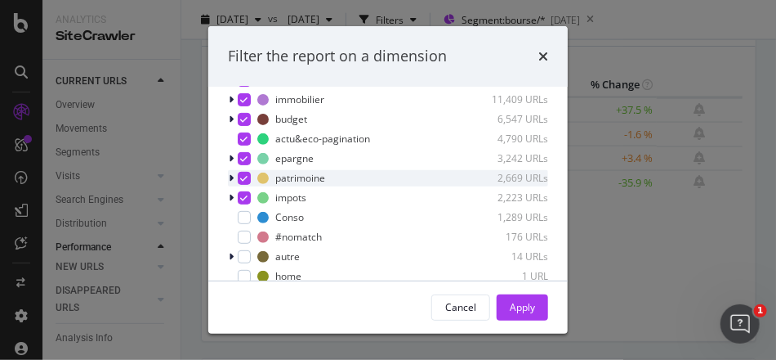
click at [244, 175] on icon "modal" at bounding box center [244, 178] width 7 height 8
click at [244, 177] on div "modal" at bounding box center [244, 178] width 13 height 13
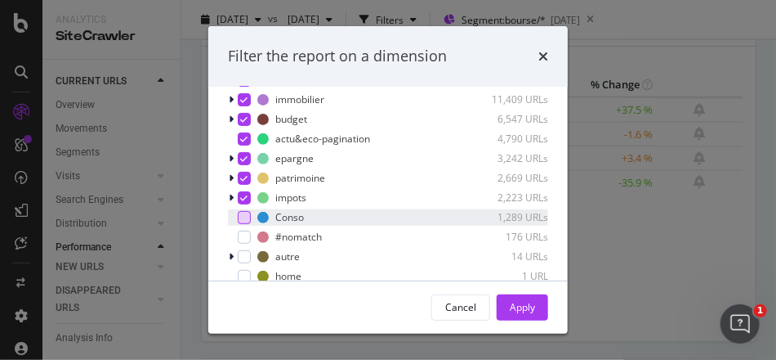
click at [241, 215] on div "modal" at bounding box center [244, 217] width 13 height 13
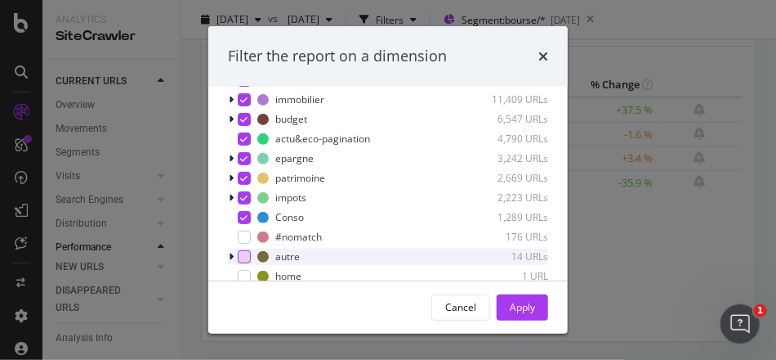
click at [239, 253] on div "modal" at bounding box center [244, 256] width 13 height 13
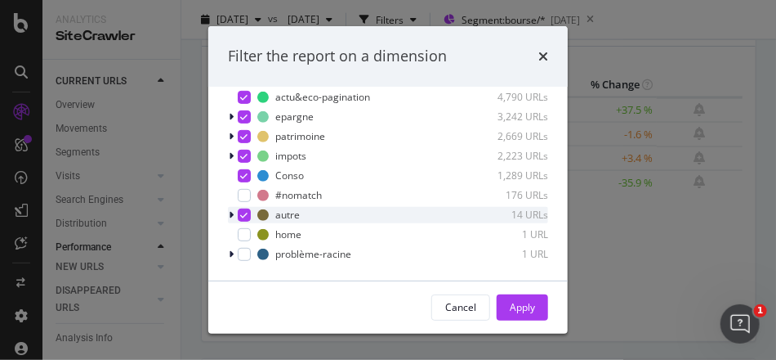
click at [244, 213] on icon "modal" at bounding box center [244, 215] width 7 height 8
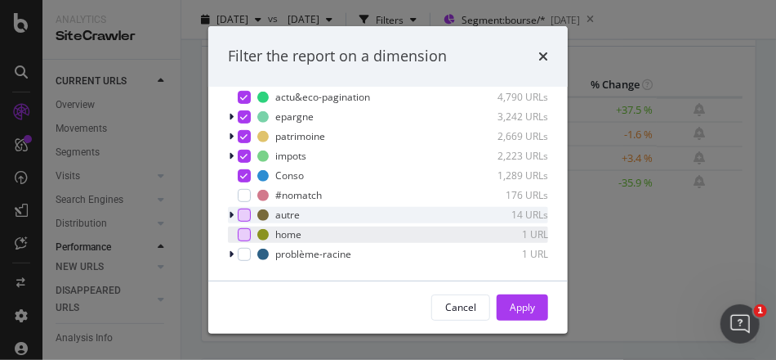
click at [243, 230] on div "modal" at bounding box center [244, 234] width 13 height 13
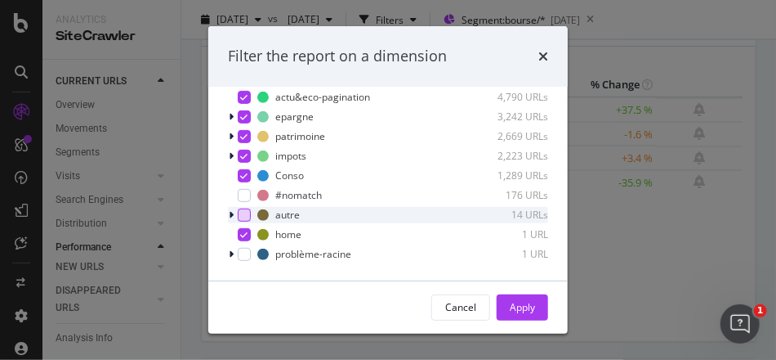
drag, startPoint x: 520, startPoint y: 313, endPoint x: 532, endPoint y: 294, distance: 22.4
click at [520, 312] on div "Apply" at bounding box center [522, 307] width 25 height 14
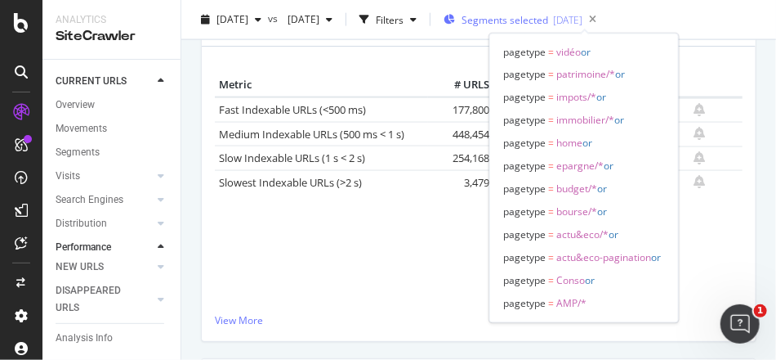
click at [548, 20] on span "Segments selected" at bounding box center [505, 20] width 87 height 14
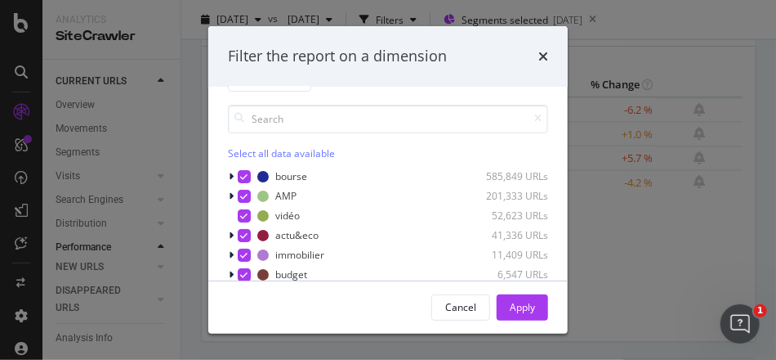
scroll to position [65, 0]
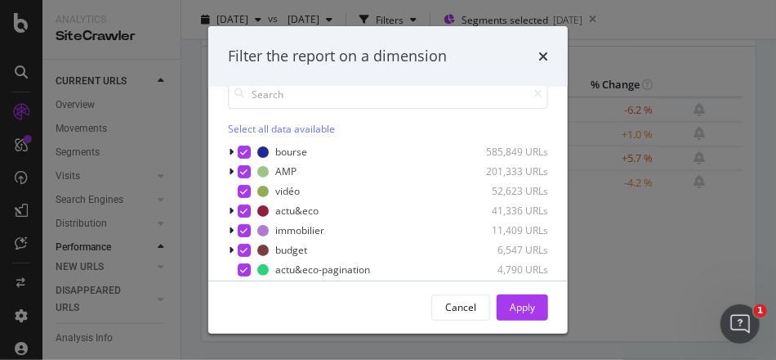
click at [247, 123] on div "Select all data available" at bounding box center [388, 129] width 320 height 14
click at [246, 124] on div "Unselect all data available" at bounding box center [388, 129] width 320 height 14
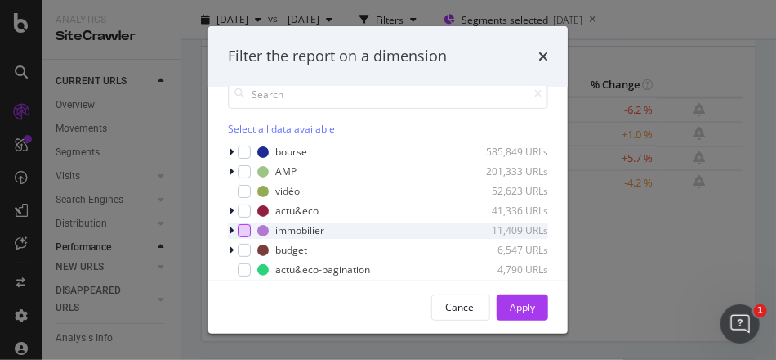
click at [242, 228] on div "modal" at bounding box center [244, 230] width 13 height 13
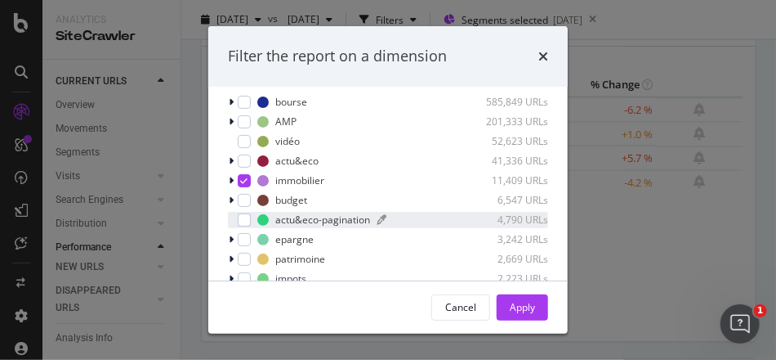
scroll to position [131, 0]
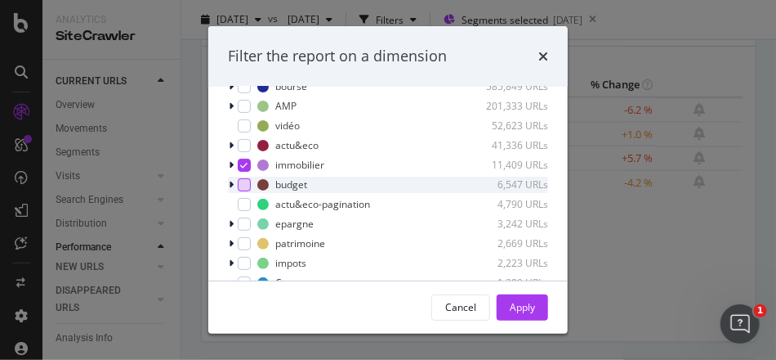
click at [248, 184] on div "modal" at bounding box center [244, 184] width 13 height 13
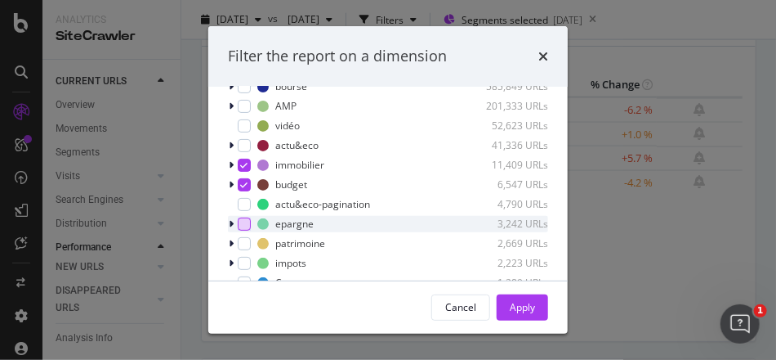
click at [244, 221] on div "modal" at bounding box center [244, 223] width 13 height 13
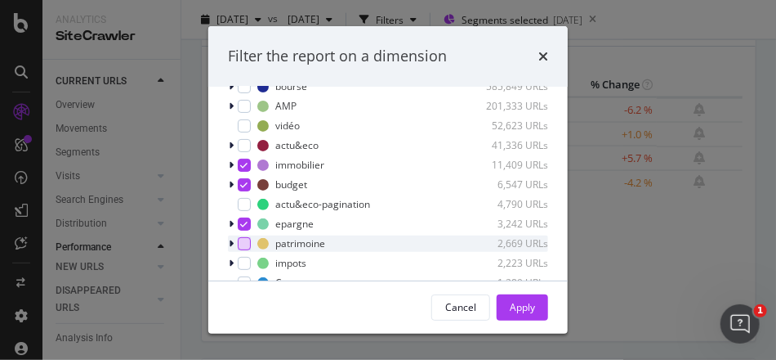
click at [246, 242] on div "modal" at bounding box center [244, 243] width 13 height 13
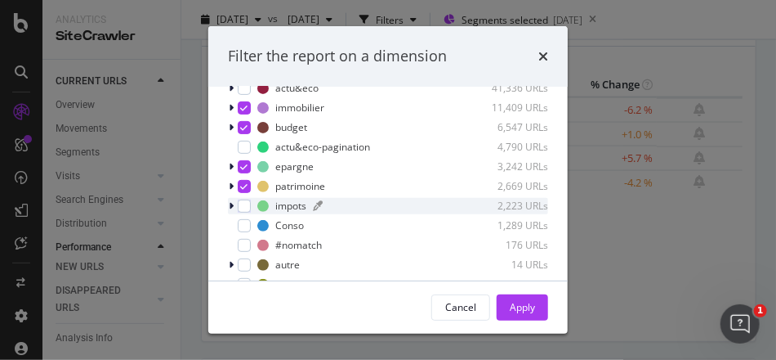
scroll to position [196, 0]
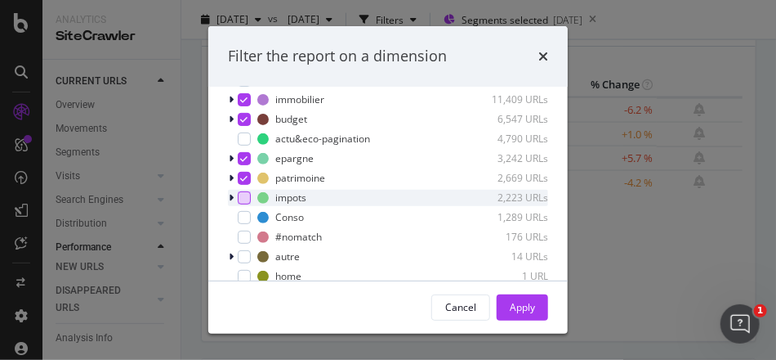
click at [241, 197] on div "modal" at bounding box center [244, 197] width 13 height 13
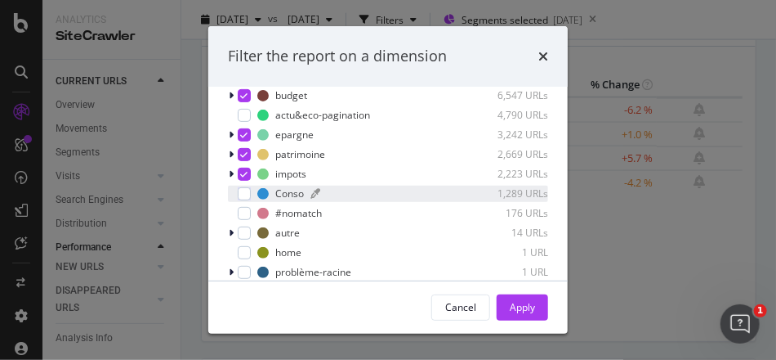
scroll to position [238, 0]
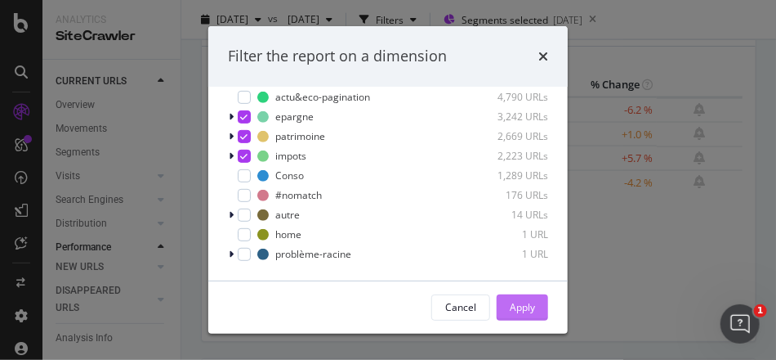
click at [517, 302] on div "Apply" at bounding box center [522, 307] width 25 height 14
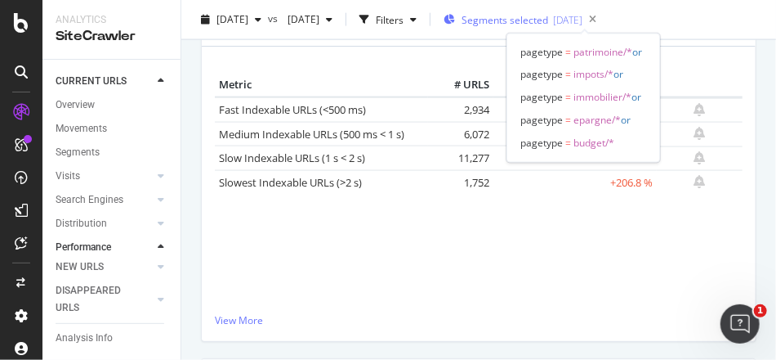
click at [548, 20] on span "Segments selected" at bounding box center [505, 20] width 87 height 14
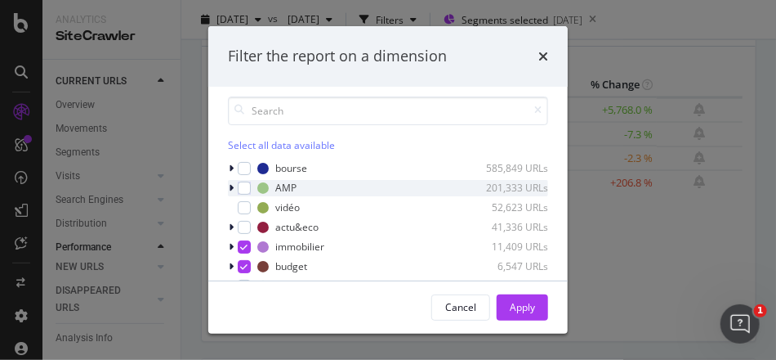
scroll to position [65, 0]
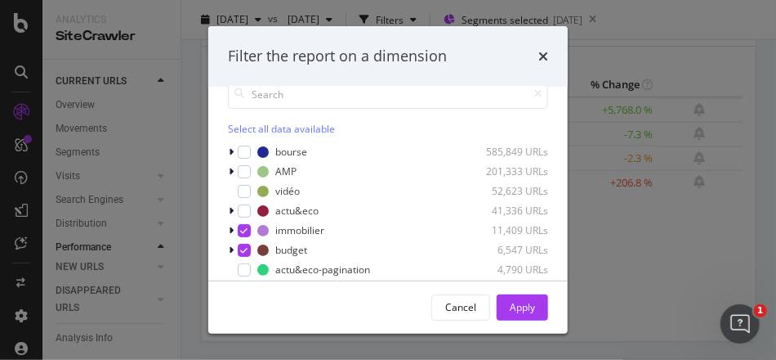
click at [247, 132] on div "Select all data available" at bounding box center [388, 129] width 320 height 14
click at [248, 131] on div "Unselect all data available" at bounding box center [388, 129] width 320 height 14
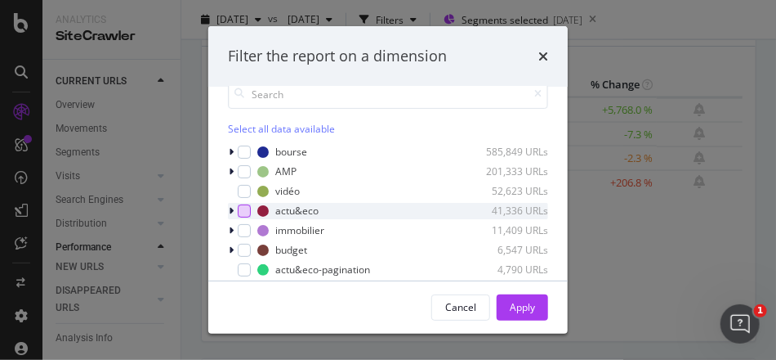
click at [243, 211] on div "modal" at bounding box center [244, 210] width 13 height 13
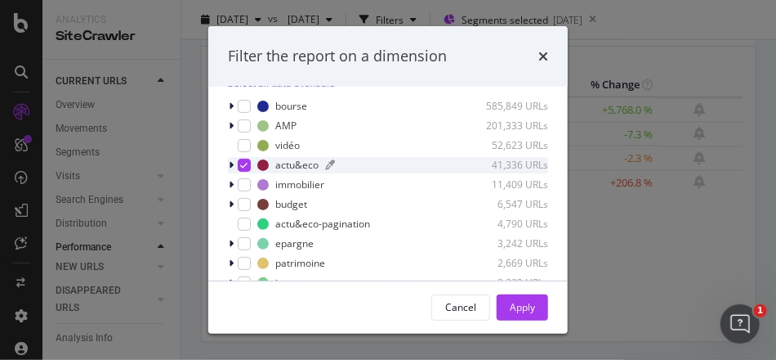
scroll to position [131, 0]
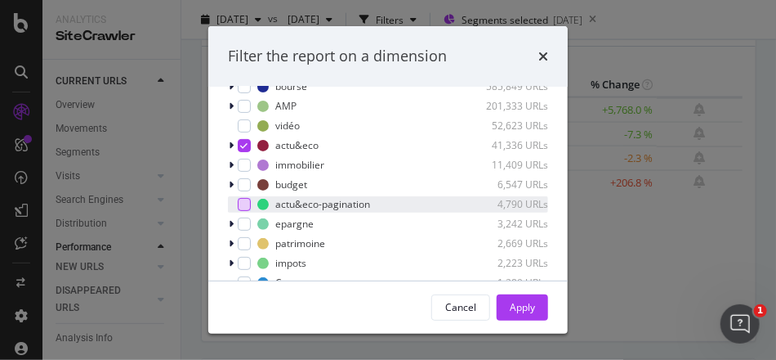
click at [244, 203] on div "modal" at bounding box center [244, 204] width 13 height 13
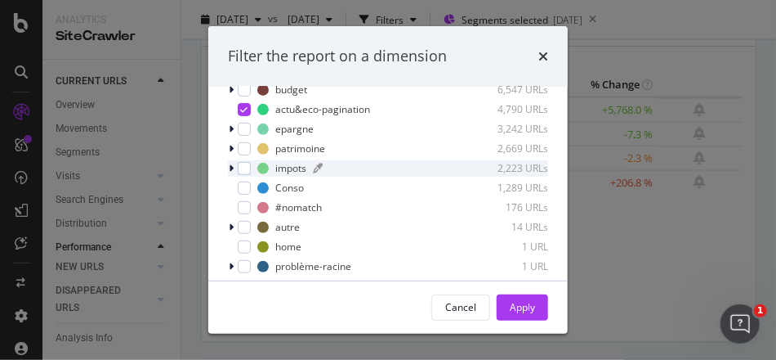
scroll to position [238, 0]
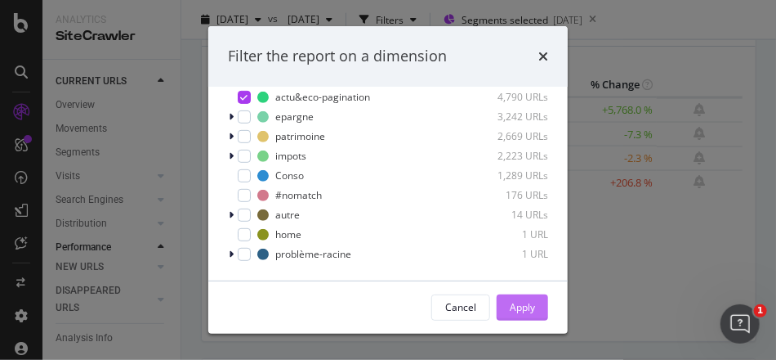
click at [536, 306] on button "Apply" at bounding box center [522, 307] width 51 height 26
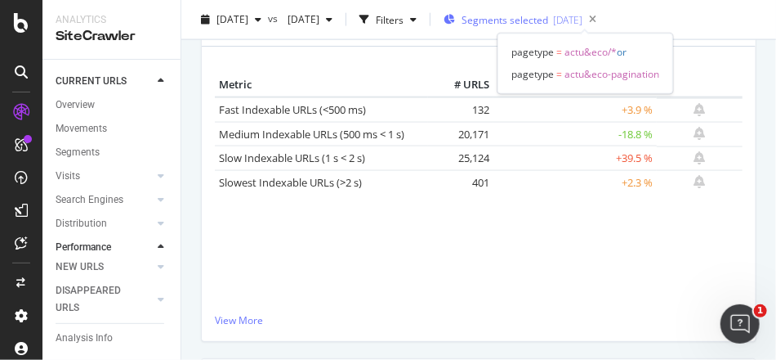
click at [548, 17] on span "Segments selected" at bounding box center [505, 20] width 87 height 14
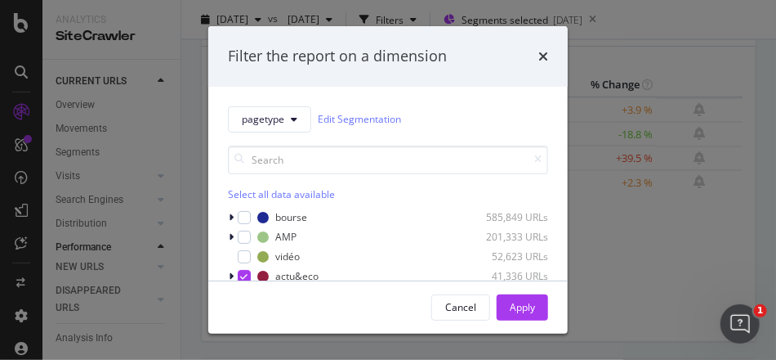
click at [256, 195] on div "Select all data available" at bounding box center [388, 194] width 320 height 14
click at [256, 195] on div "Unselect all data available" at bounding box center [388, 194] width 320 height 14
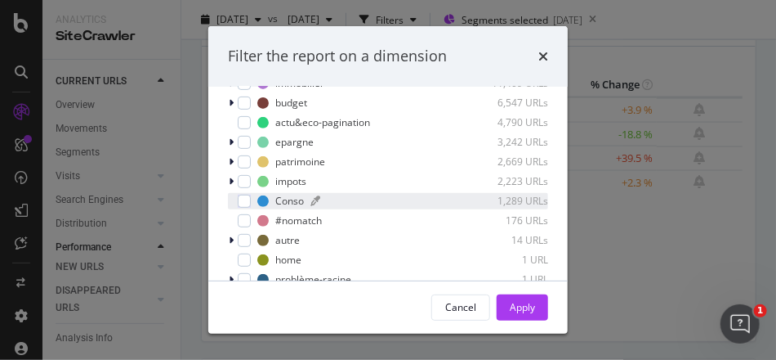
scroll to position [238, 0]
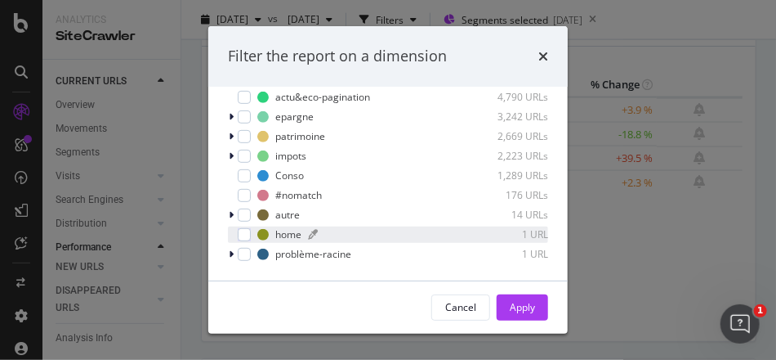
click at [281, 229] on div "home" at bounding box center [288, 234] width 26 height 14
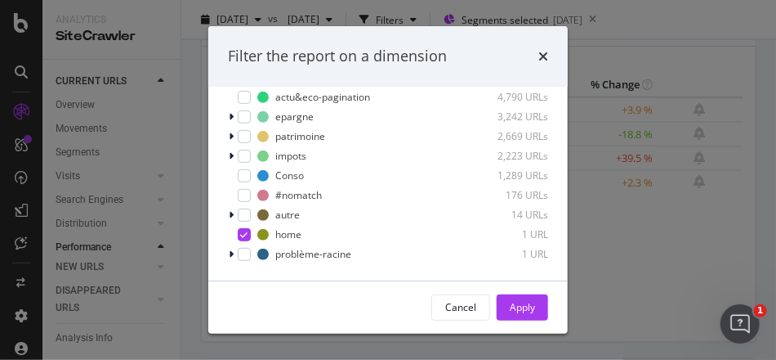
click at [517, 305] on div "Apply" at bounding box center [522, 307] width 25 height 14
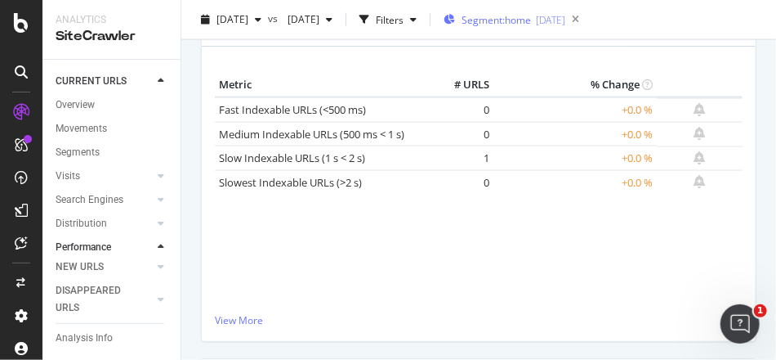
click at [531, 20] on span "Segment: home" at bounding box center [496, 20] width 69 height 14
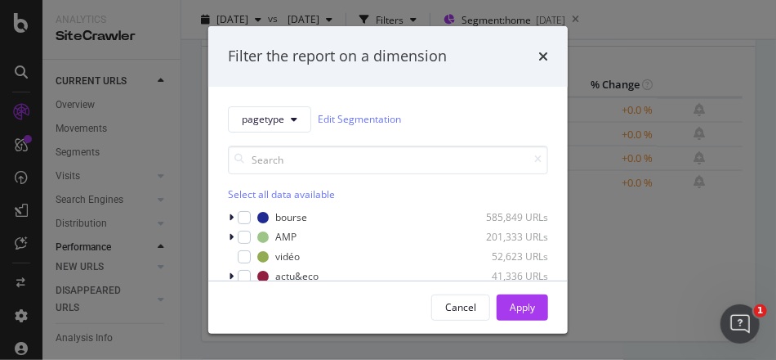
click at [253, 188] on div "Select all data available" at bounding box center [388, 194] width 320 height 14
click at [252, 190] on div "Unselect all data available" at bounding box center [388, 194] width 320 height 14
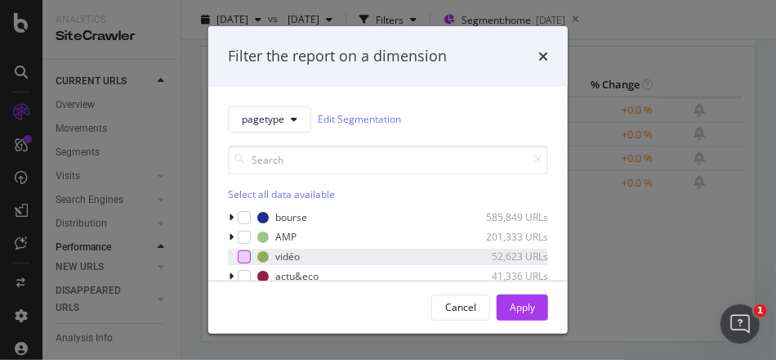
click at [242, 262] on div "vidéo 52,623 URLs" at bounding box center [388, 256] width 320 height 16
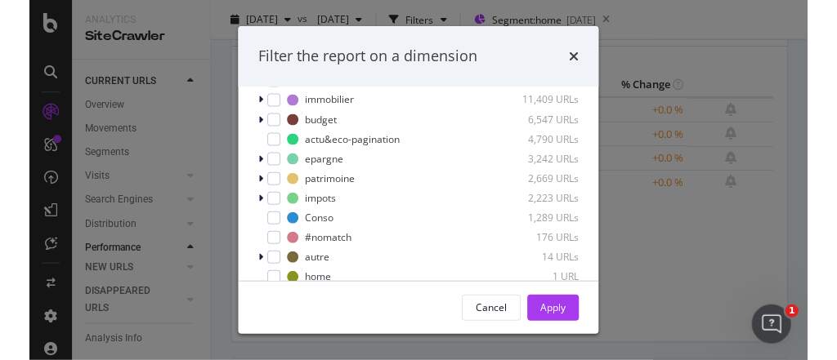
scroll to position [238, 0]
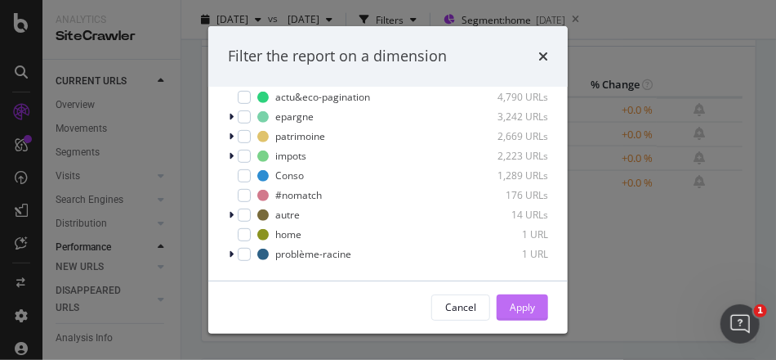
click at [521, 309] on div "Apply" at bounding box center [522, 307] width 25 height 14
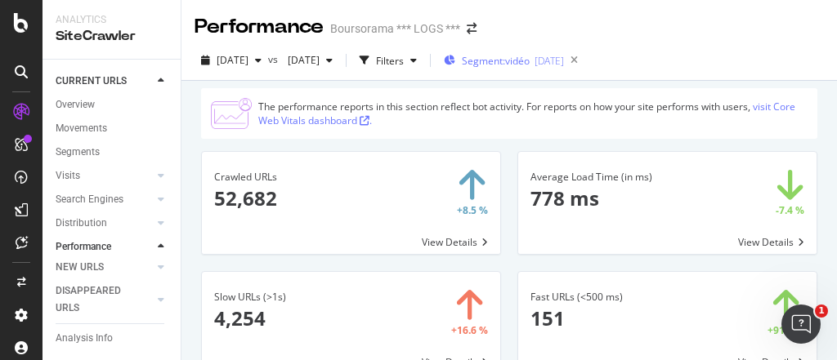
click at [530, 54] on span "Segment: vidéo" at bounding box center [496, 61] width 68 height 14
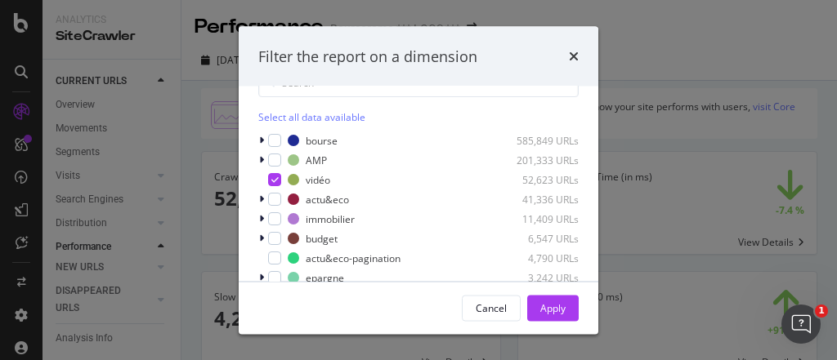
scroll to position [65, 0]
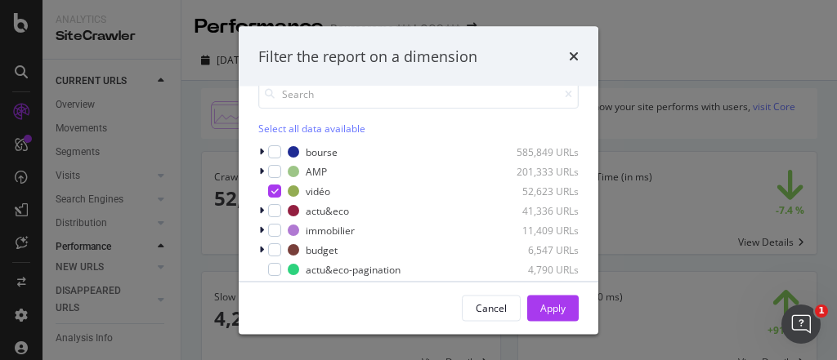
click at [275, 126] on div "Select all data available" at bounding box center [418, 129] width 320 height 14
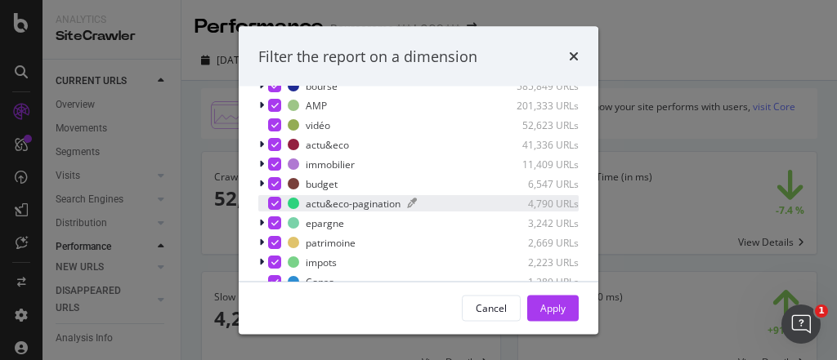
scroll to position [196, 0]
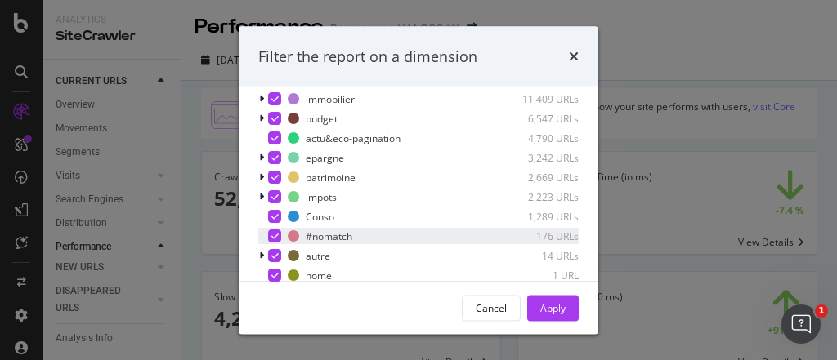
click at [279, 236] on div "modal" at bounding box center [274, 236] width 13 height 13
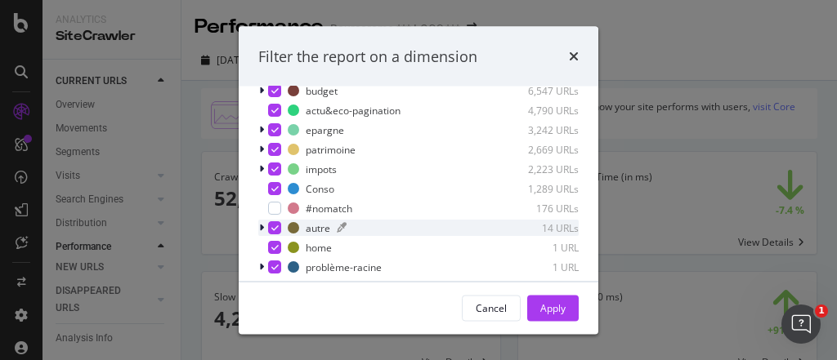
scroll to position [237, 0]
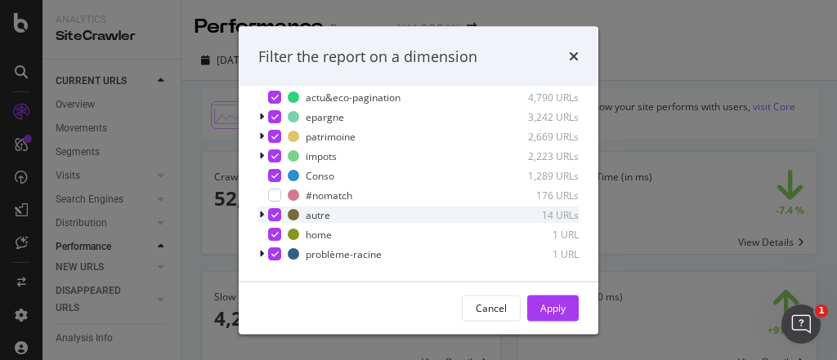
click at [270, 213] on div "modal" at bounding box center [274, 215] width 13 height 13
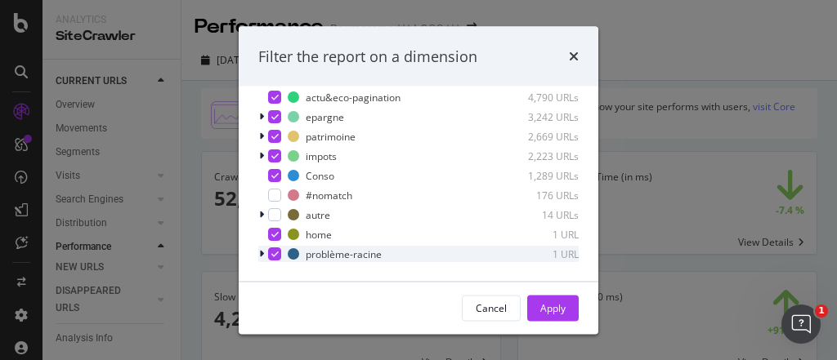
click at [277, 253] on icon "modal" at bounding box center [274, 255] width 7 height 8
click at [549, 307] on div "Apply" at bounding box center [552, 308] width 25 height 14
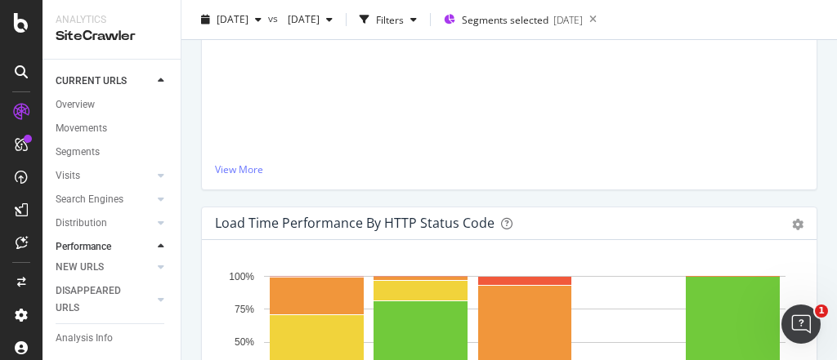
scroll to position [981, 0]
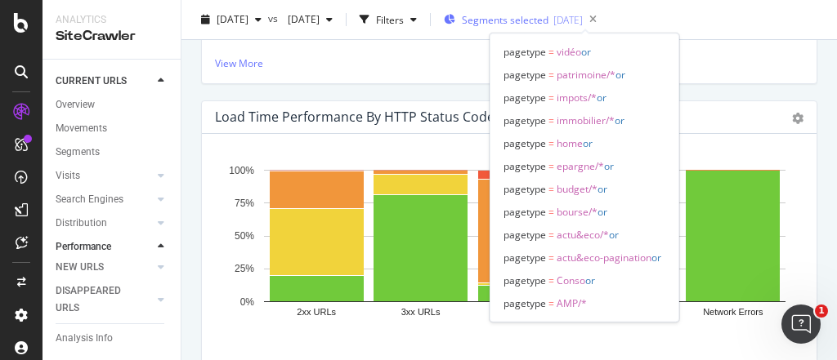
click at [546, 19] on span "Segments selected" at bounding box center [505, 20] width 87 height 14
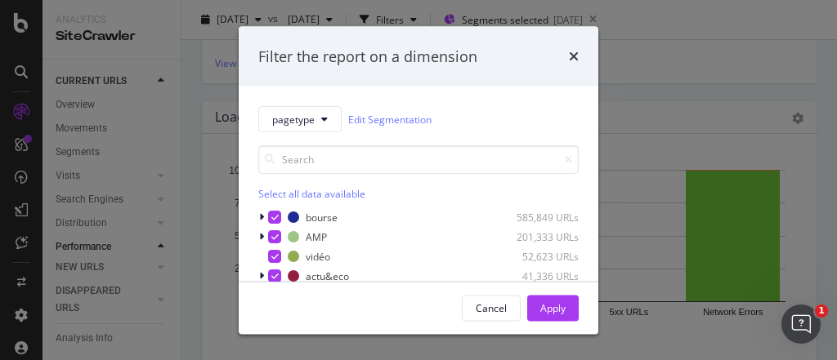
click at [295, 194] on div "Select all data available" at bounding box center [418, 194] width 320 height 14
click at [295, 194] on div "Unselect all data available" at bounding box center [418, 194] width 320 height 14
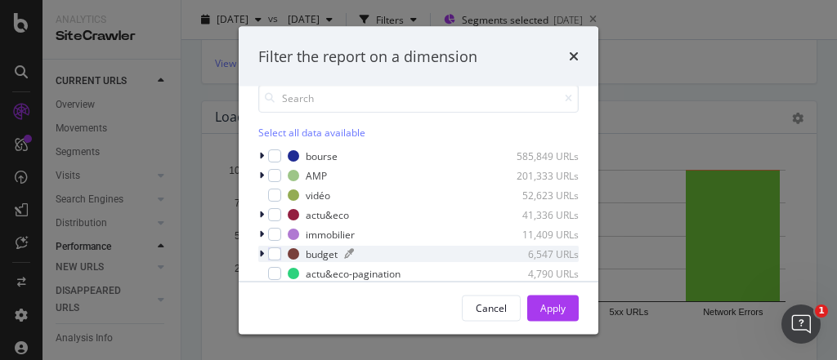
scroll to position [131, 0]
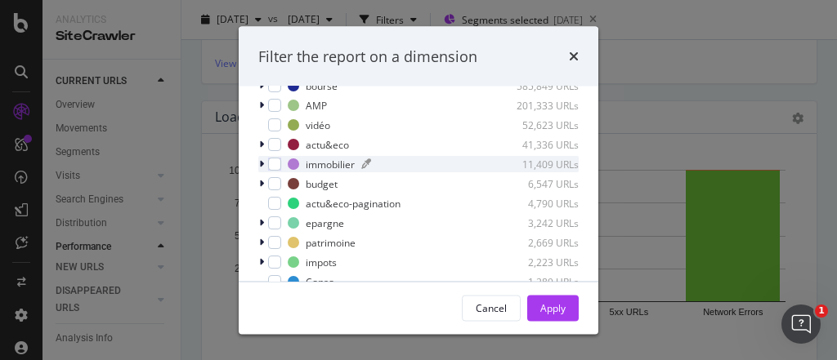
click at [315, 163] on div "immobilier" at bounding box center [330, 165] width 49 height 14
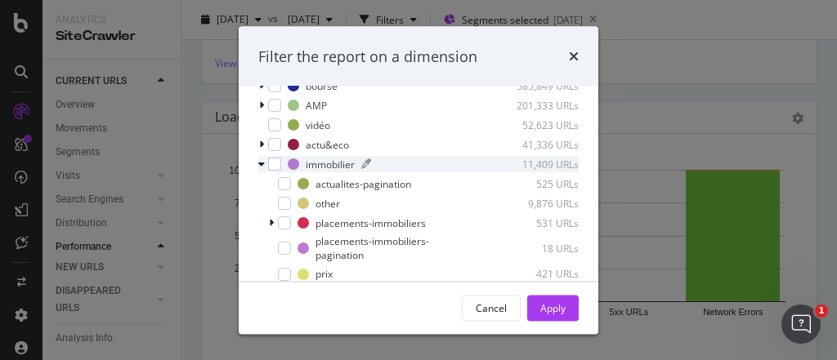
click at [321, 159] on div "immobilier" at bounding box center [330, 165] width 49 height 14
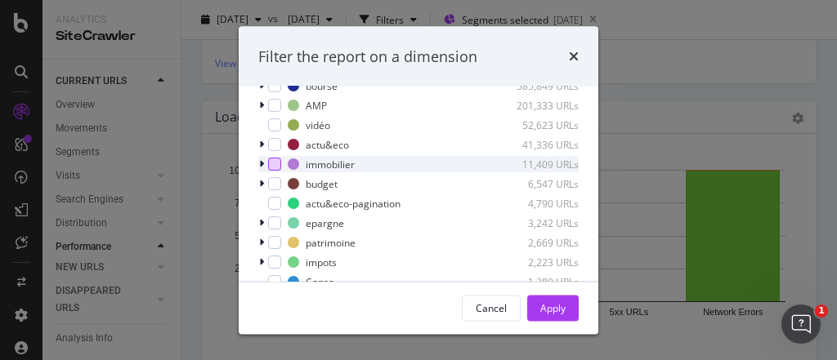
click at [271, 165] on div "modal" at bounding box center [274, 165] width 13 height 13
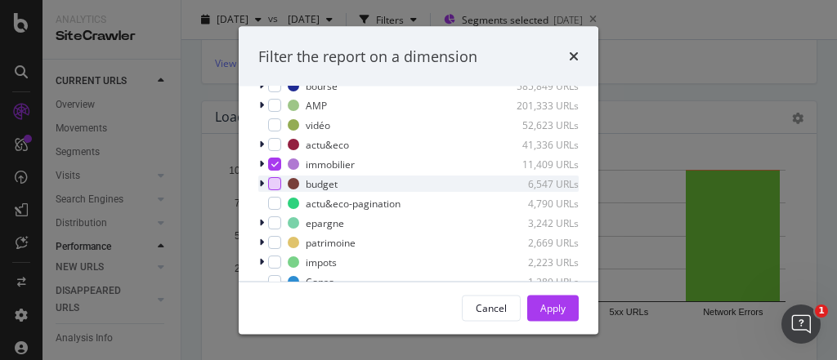
click at [273, 184] on div "modal" at bounding box center [274, 184] width 13 height 13
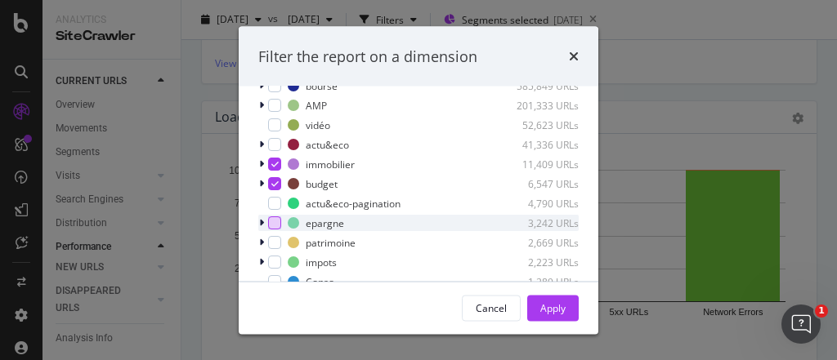
click at [274, 225] on div "modal" at bounding box center [274, 223] width 13 height 13
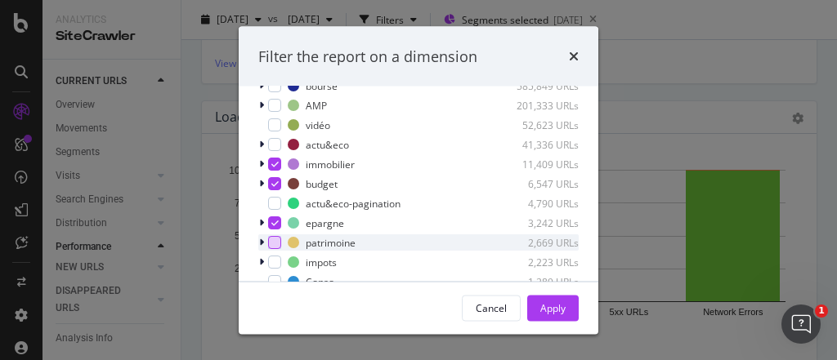
click at [270, 243] on div "modal" at bounding box center [274, 243] width 13 height 13
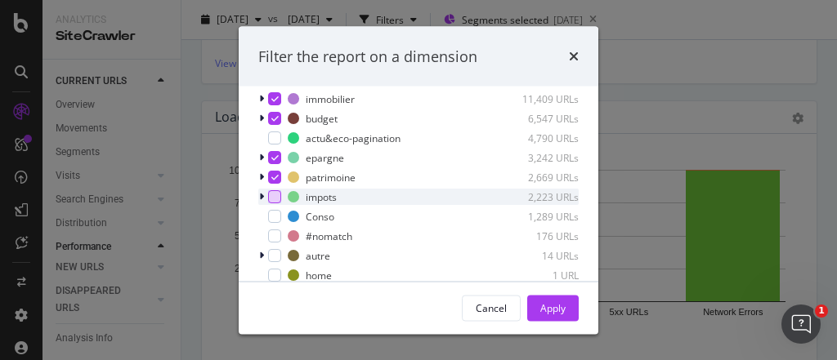
click at [277, 196] on div "modal" at bounding box center [274, 197] width 13 height 13
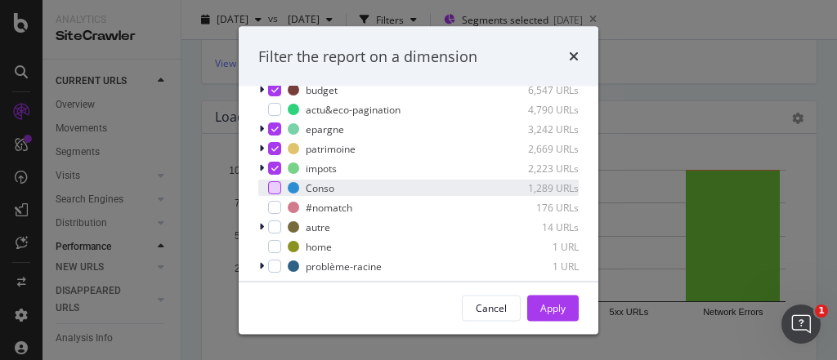
scroll to position [237, 0]
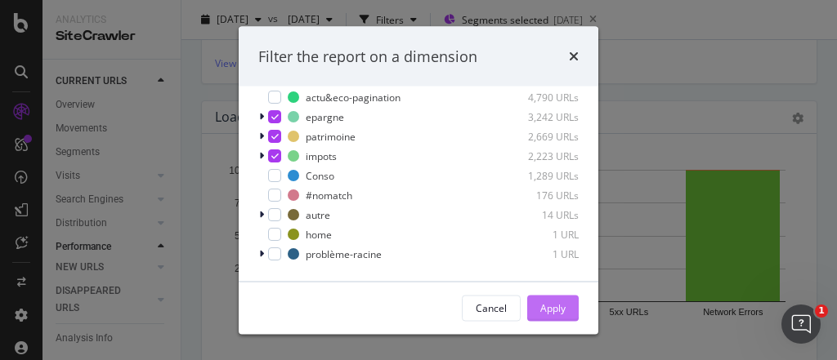
click at [549, 304] on div "Apply" at bounding box center [552, 308] width 25 height 14
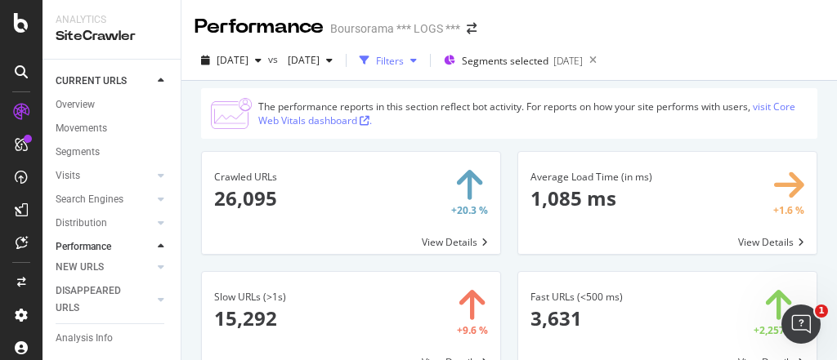
click at [423, 67] on div "Filters" at bounding box center [388, 60] width 70 height 25
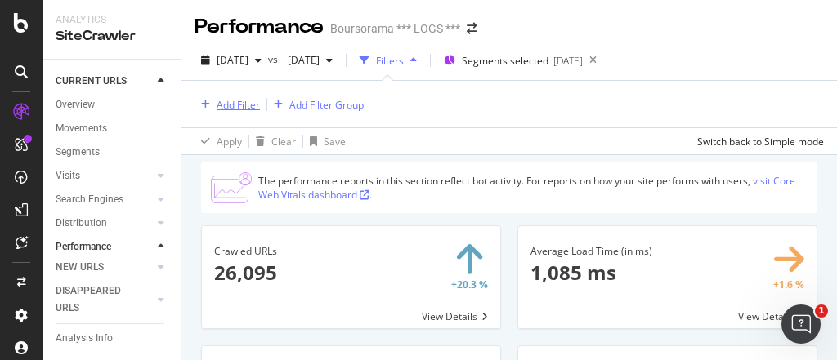
click at [219, 102] on div "Add Filter" at bounding box center [238, 105] width 43 height 14
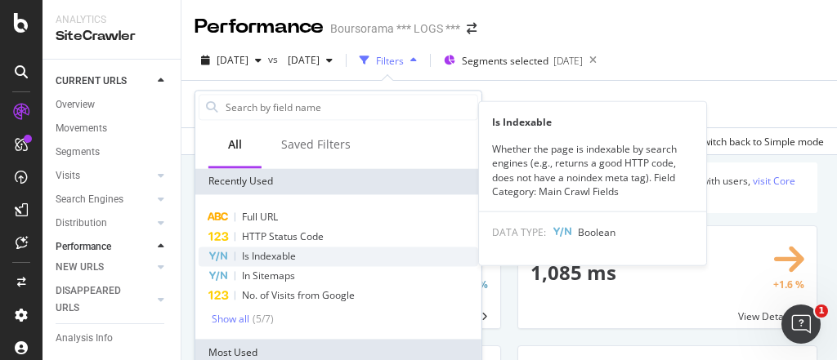
click at [264, 254] on span "Is Indexable" at bounding box center [269, 256] width 54 height 14
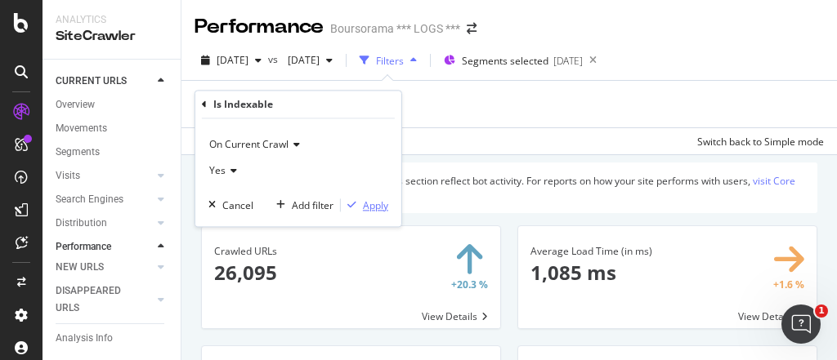
click at [366, 204] on div "Apply" at bounding box center [375, 206] width 25 height 14
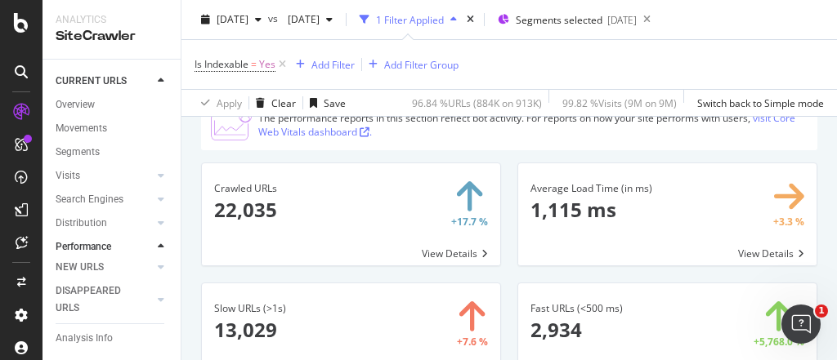
scroll to position [131, 0]
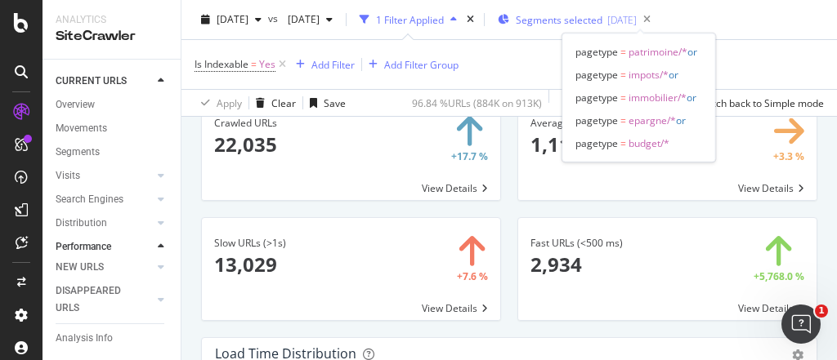
click at [602, 16] on span "Segments selected" at bounding box center [559, 20] width 87 height 14
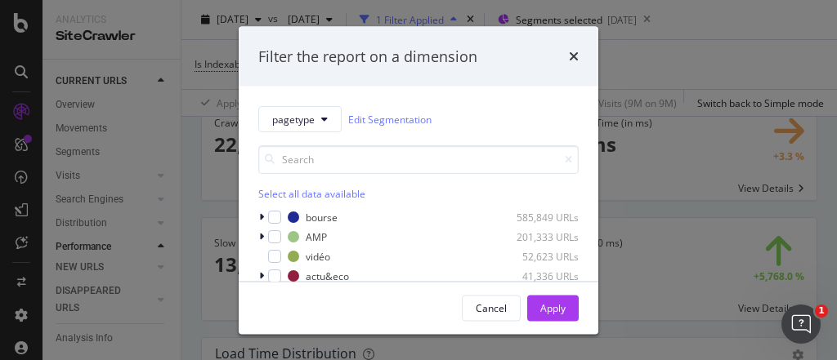
click at [642, 55] on div "Filter the report on a dimension pagetype Edit Segmentation Select all data ava…" at bounding box center [418, 180] width 837 height 360
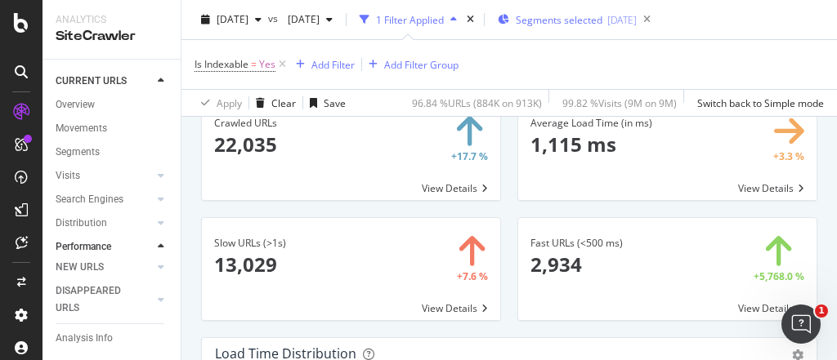
click at [609, 27] on div "Segments selected [DATE]" at bounding box center [567, 19] width 139 height 25
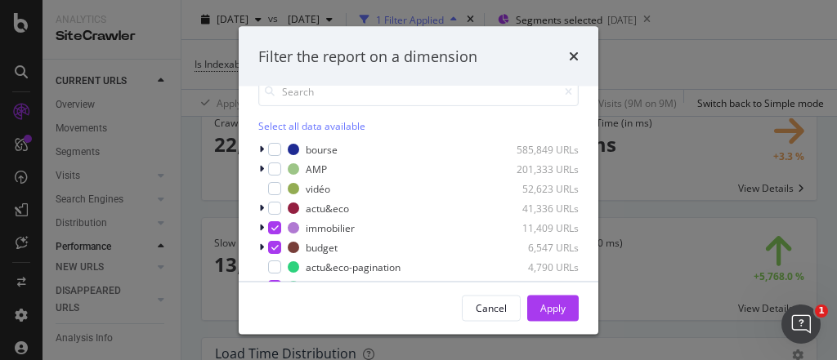
scroll to position [196, 0]
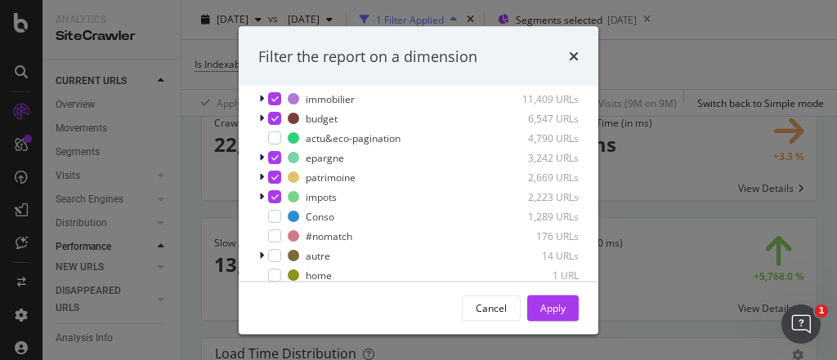
click at [641, 75] on div "Filter the report on a dimension pagetype Edit Segmentation Select all data ava…" at bounding box center [418, 180] width 837 height 360
